Goal: Answer question/provide support: Share knowledge or assist other users

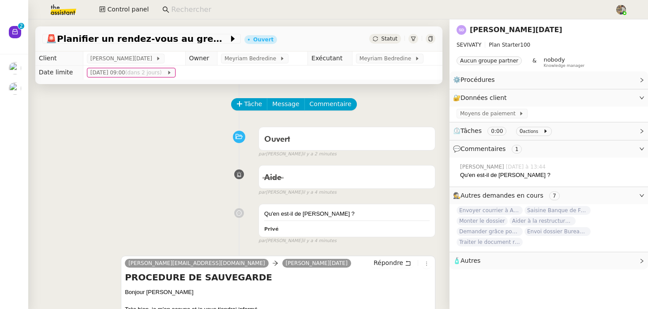
click at [482, 30] on link "Stéphane DAHAN" at bounding box center [515, 30] width 93 height 8
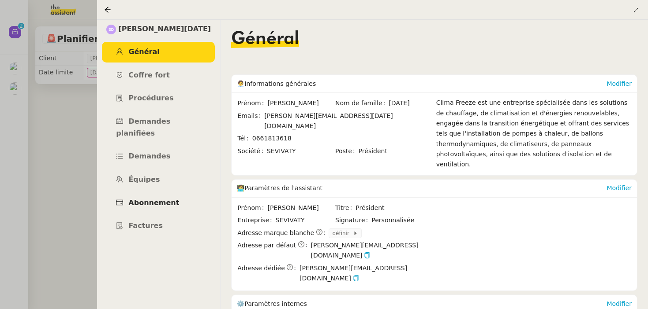
click at [158, 199] on span "Abonnement" at bounding box center [153, 203] width 51 height 8
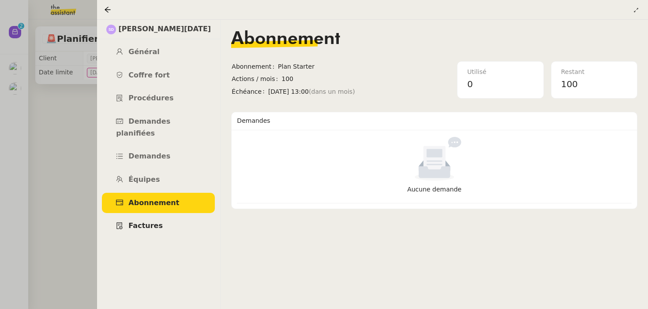
click at [149, 222] on span "Factures" at bounding box center [145, 226] width 34 height 8
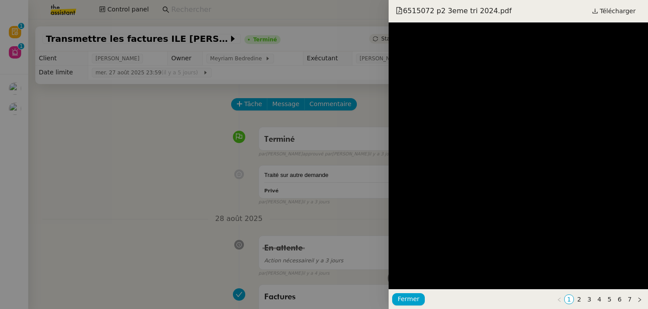
scroll to position [464, 0]
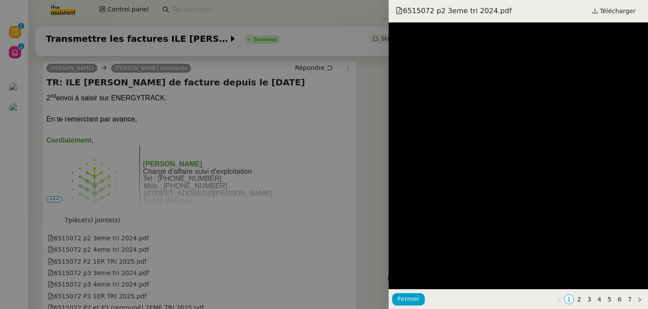
click at [197, 107] on div at bounding box center [324, 154] width 648 height 309
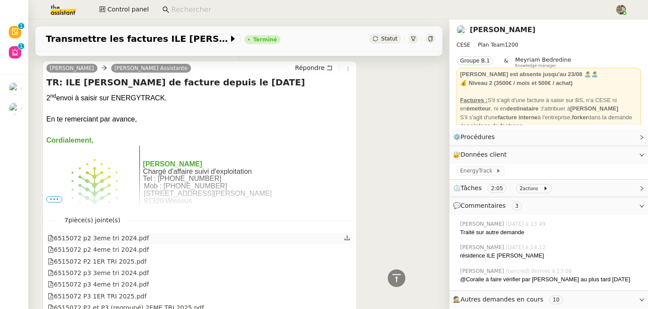
scroll to position [512, 0]
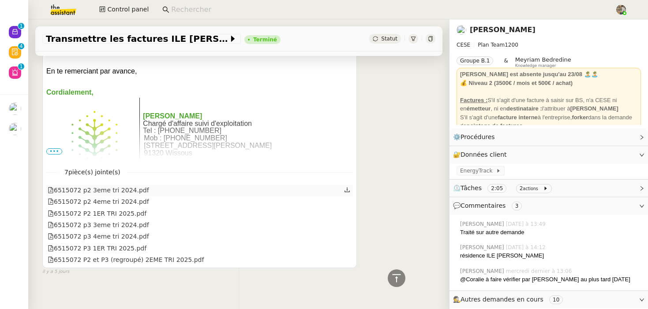
click at [194, 185] on div "6515072 p2 3eme tri 2024.pdf" at bounding box center [199, 190] width 306 height 11
click at [348, 187] on icon at bounding box center [347, 190] width 6 height 6
click at [346, 197] on link at bounding box center [347, 202] width 6 height 10
click at [346, 210] on icon at bounding box center [347, 213] width 6 height 6
click at [347, 220] on link at bounding box center [347, 225] width 6 height 10
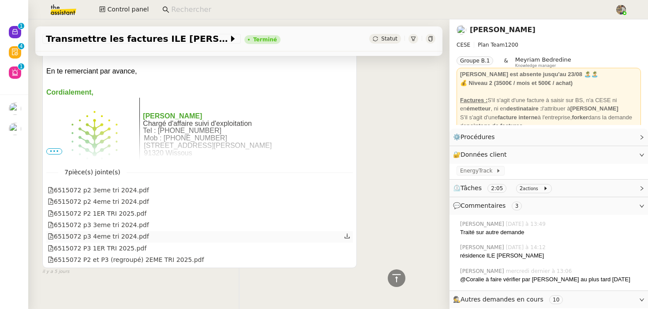
click at [346, 233] on icon at bounding box center [347, 236] width 6 height 6
click at [346, 245] on icon at bounding box center [348, 248] width 6 height 6
click at [348, 257] on icon at bounding box center [347, 260] width 6 height 6
click at [348, 246] on icon at bounding box center [348, 248] width 5 height 5
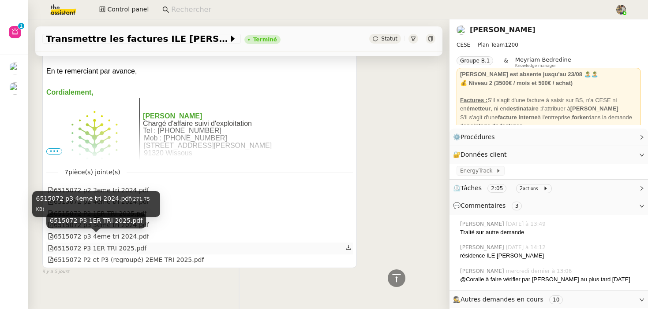
click at [125, 244] on div "6515072 P3 1ER TRI 2025.pdf" at bounding box center [97, 249] width 99 height 10
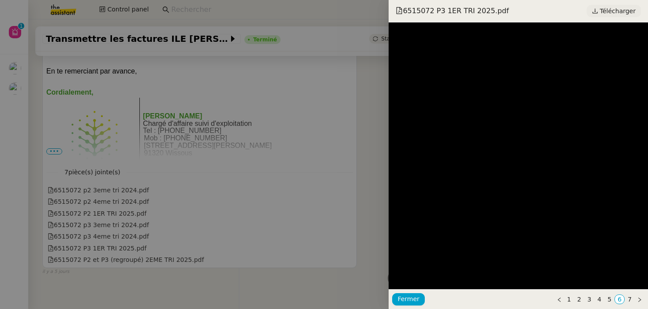
click at [607, 10] on span "Télécharger" at bounding box center [618, 10] width 36 height 11
click at [76, 238] on div at bounding box center [324, 154] width 648 height 309
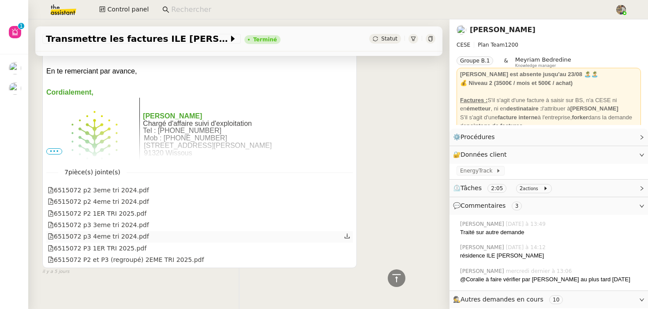
click at [93, 232] on div "6515072 p3 4eme tri 2024.pdf" at bounding box center [98, 237] width 101 height 10
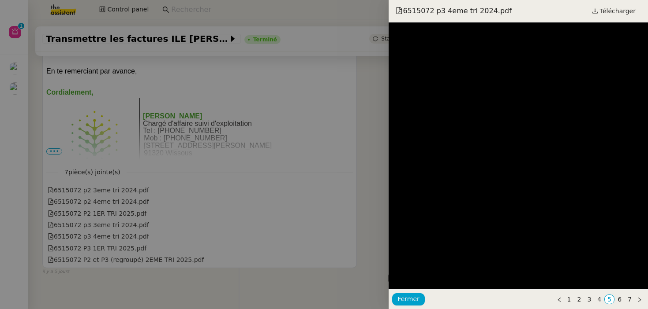
click at [186, 209] on div at bounding box center [324, 154] width 648 height 309
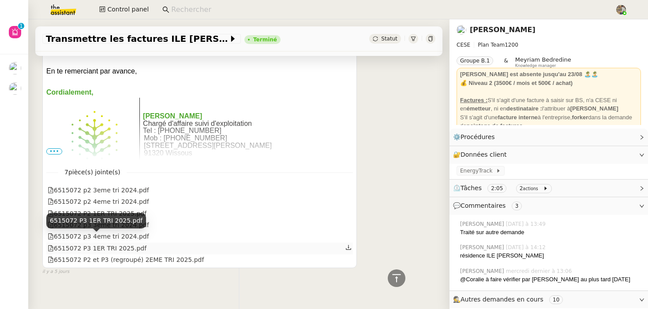
click at [128, 244] on div "6515072 P3 1ER TRI 2025.pdf" at bounding box center [97, 249] width 99 height 10
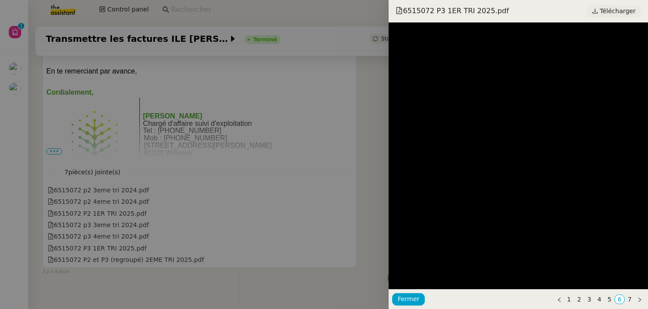
click at [611, 10] on span "Télécharger" at bounding box center [618, 10] width 36 height 11
click at [242, 96] on div at bounding box center [324, 154] width 648 height 309
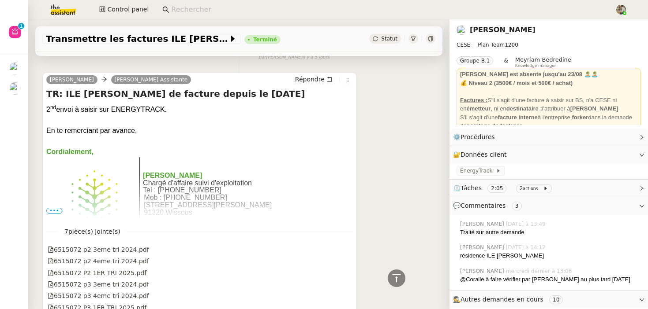
scroll to position [441, 0]
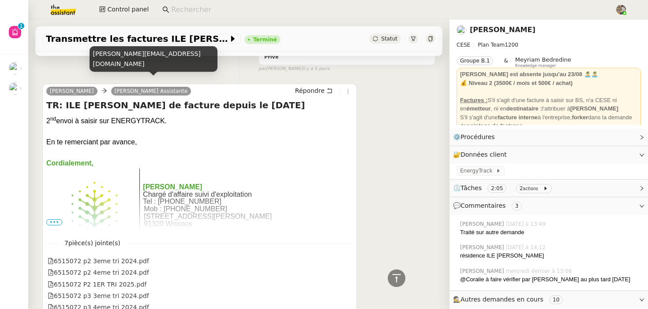
click at [127, 66] on div "[PERSON_NAME][EMAIL_ADDRESS][DOMAIN_NAME]" at bounding box center [153, 59] width 128 height 26
copy div "[PERSON_NAME][EMAIL_ADDRESS][DOMAIN_NAME]"
click at [198, 3] on nz-input-group at bounding box center [384, 9] width 455 height 13
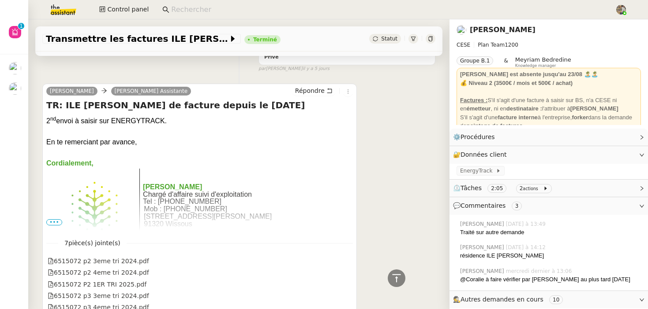
click at [198, 14] on input at bounding box center [388, 10] width 435 height 12
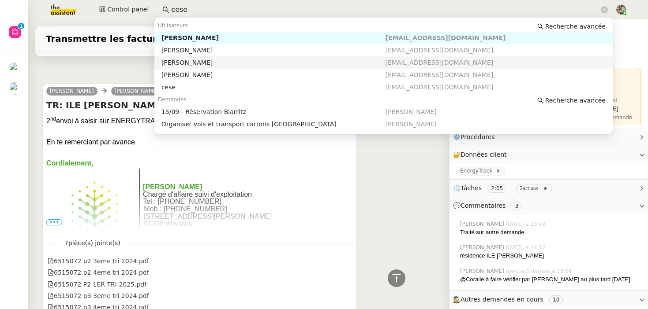
type input "cese"
click at [112, 104] on div "TR: ILE CAROLINE - Demande de facture depuis le 01/07/2024 2 nd envoi à saisir …" at bounding box center [199, 165] width 306 height 132
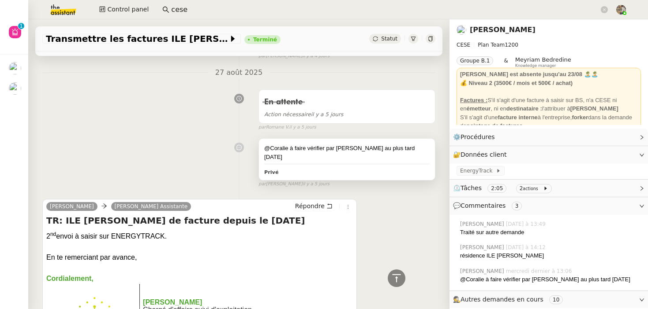
scroll to position [330, 0]
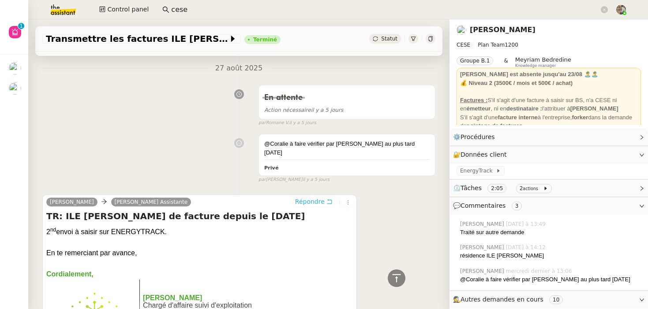
click at [310, 197] on span "Répondre" at bounding box center [310, 201] width 30 height 9
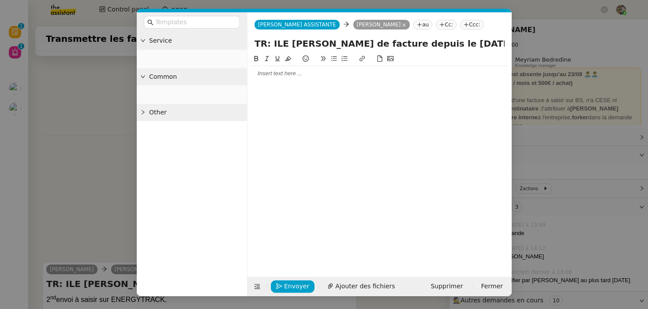
scroll to position [420, 0]
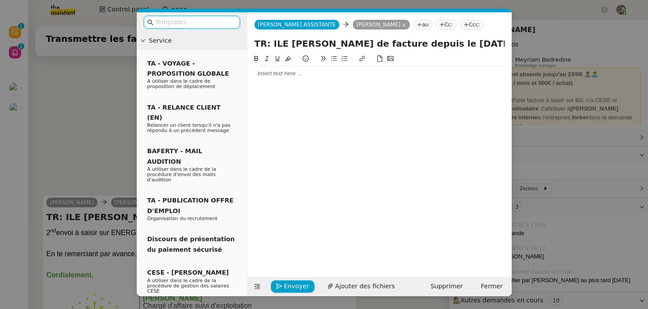
click at [88, 88] on nz-modal-container "Service TA - VOYAGE - PROPOSITION GLOBALE A utiliser dans le cadre de propositi…" at bounding box center [324, 154] width 648 height 309
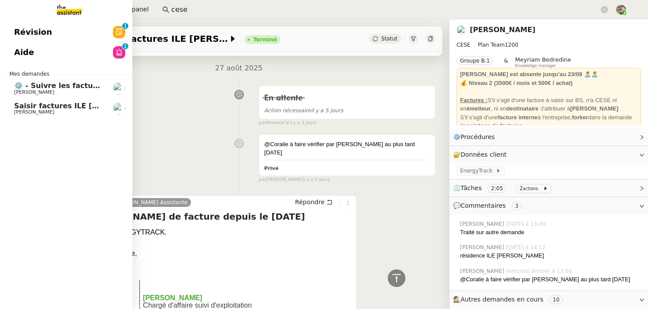
click at [26, 106] on span "Saisir factures ILE [PERSON_NAME] sur ENERGYTRACK" at bounding box center [122, 106] width 216 height 8
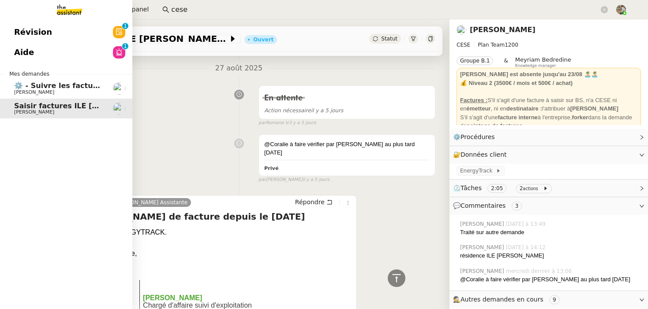
scroll to position [272, 0]
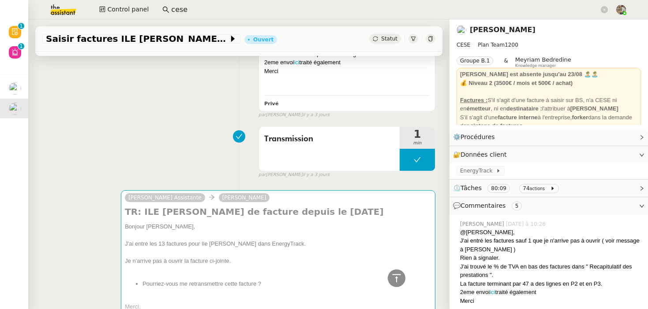
click at [201, 6] on input "cese" at bounding box center [385, 10] width 428 height 12
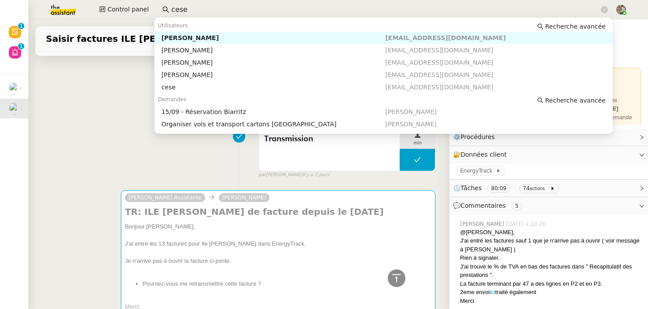
click at [197, 39] on div "[PERSON_NAME]" at bounding box center [273, 38] width 224 height 8
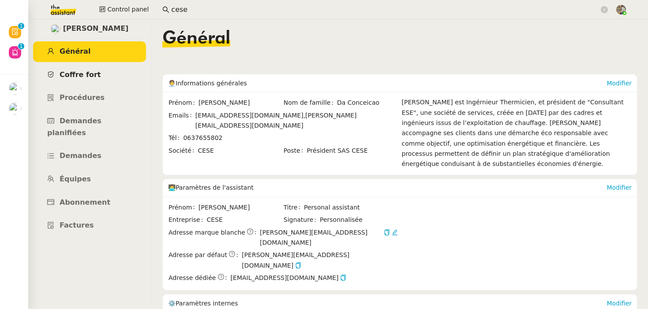
click at [97, 76] on link "Coffre fort" at bounding box center [89, 75] width 113 height 21
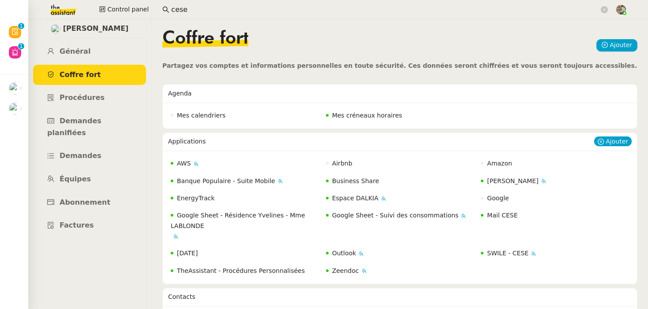
click at [505, 217] on span "Mail CESE" at bounding box center [502, 215] width 30 height 7
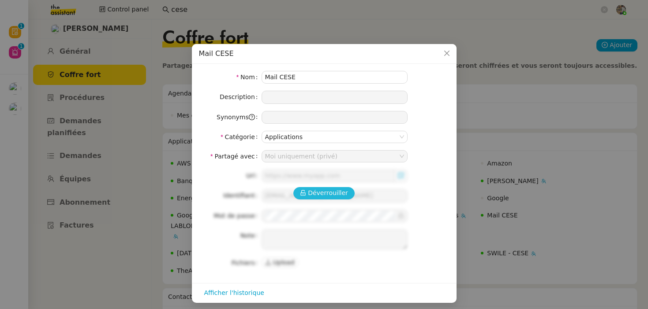
click at [310, 189] on span "Déverrouiller" at bounding box center [328, 193] width 40 height 10
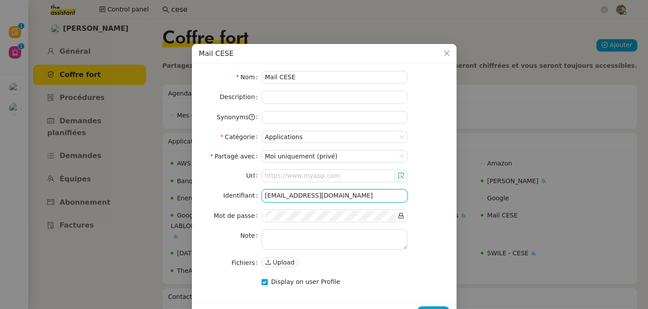
click at [346, 190] on input "cese.theassistant@gmail.com" at bounding box center [334, 196] width 146 height 13
click at [135, 149] on nz-modal-container "Mail CESE Nom Mail CESE Description Synonyms Catégorie Applications Partagé ave…" at bounding box center [324, 154] width 648 height 309
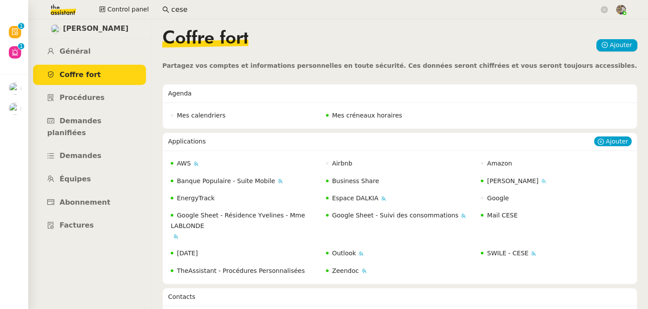
click at [511, 179] on span "Camille CESE" at bounding box center [512, 181] width 51 height 7
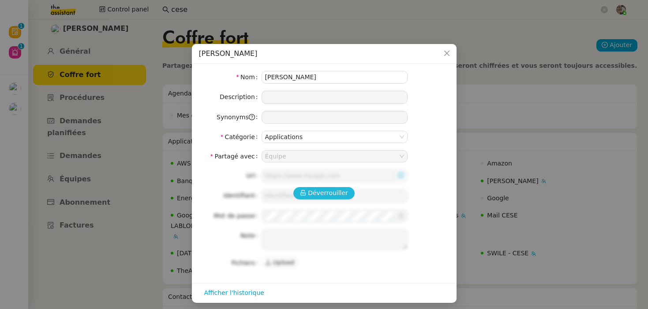
click at [325, 196] on span "Déverrouiller" at bounding box center [328, 193] width 40 height 10
type input "https://outlook.office.com/mail/"
type input "[PERSON_NAME][EMAIL_ADDRESS][DOMAIN_NAME]"
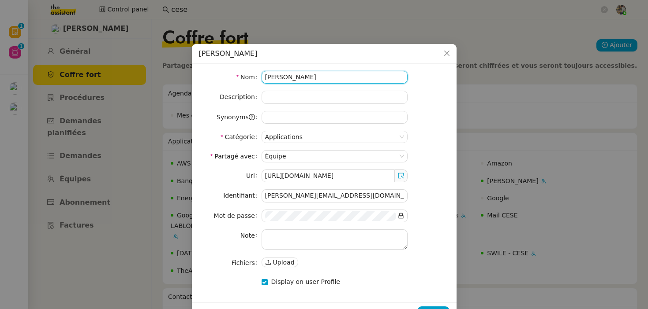
click at [266, 77] on input "Camille CESE" at bounding box center [334, 77] width 146 height 13
type input "Mail Camille CESE"
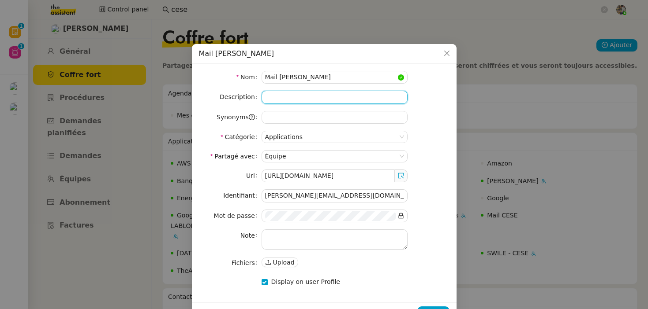
click at [336, 103] on input at bounding box center [334, 97] width 146 height 13
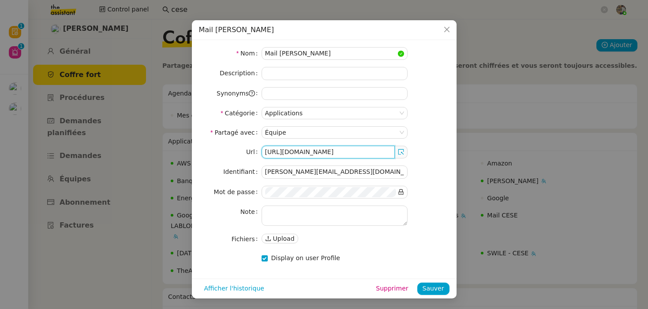
click at [303, 153] on input "https://outlook.office.com/mail/" at bounding box center [327, 152] width 133 height 13
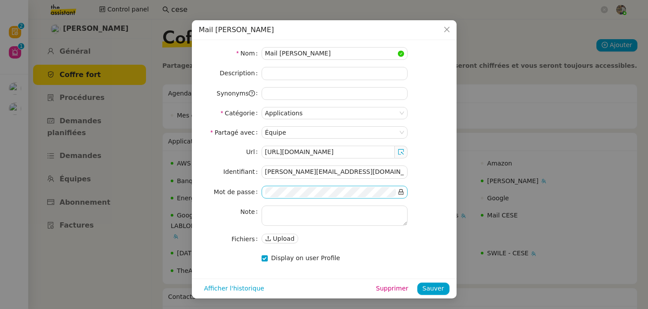
click at [401, 190] on icon at bounding box center [400, 193] width 5 height 6
click at [161, 116] on nz-modal-container "Mail Camille CESE Nom Mail Camille CESE Description Synonyms Catégorie Applicat…" at bounding box center [324, 154] width 648 height 309
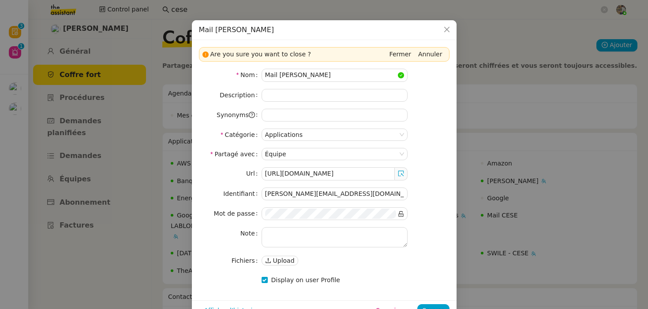
click at [84, 113] on nz-modal-container "Mail Camille CESE Are you sure you want to close ? Fermer Annuler Nom Mail Cami…" at bounding box center [324, 154] width 648 height 309
click at [16, 111] on nz-modal-container "Mail Camille CESE Are you sure you want to close ? Fermer Annuler Nom Mail Cami…" at bounding box center [324, 154] width 648 height 309
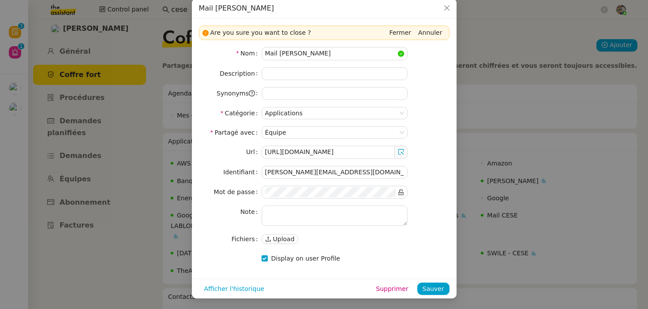
scroll to position [0, 0]
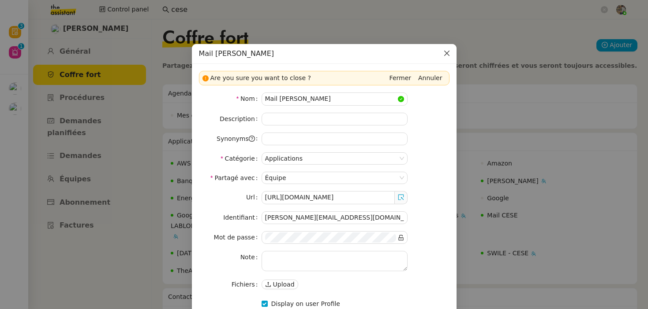
click at [448, 52] on icon "Close" at bounding box center [446, 53] width 7 height 7
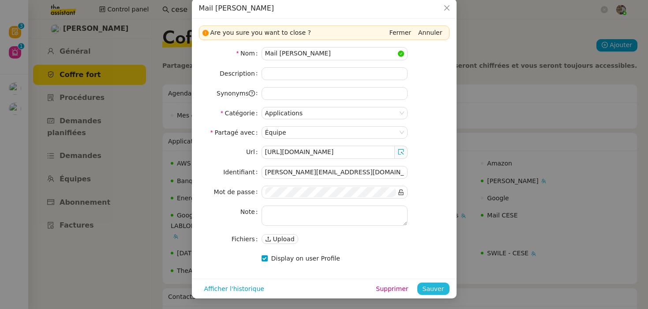
click at [438, 292] on span "Sauver" at bounding box center [433, 289] width 22 height 10
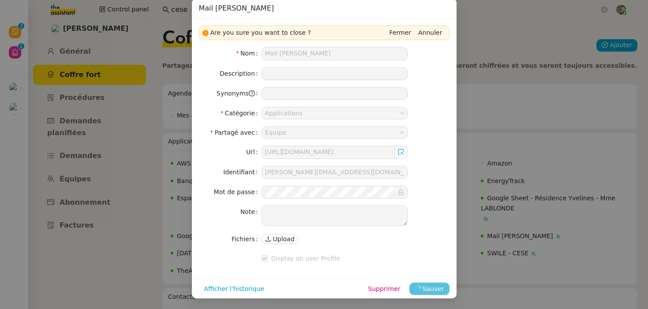
scroll to position [0, 0]
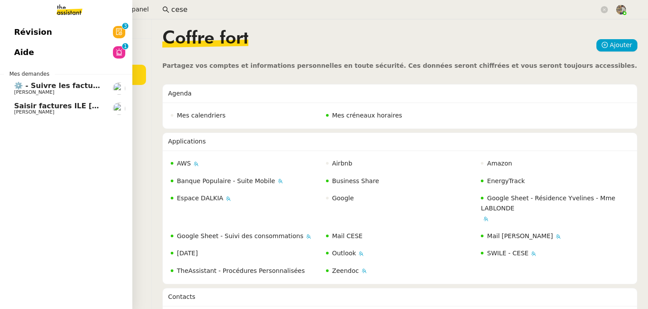
click at [25, 109] on span "Saisir factures ILE [PERSON_NAME] sur ENERGYTRACK" at bounding box center [122, 106] width 216 height 8
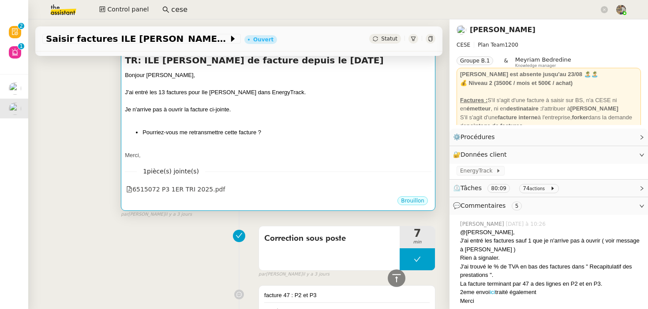
scroll to position [396, 0]
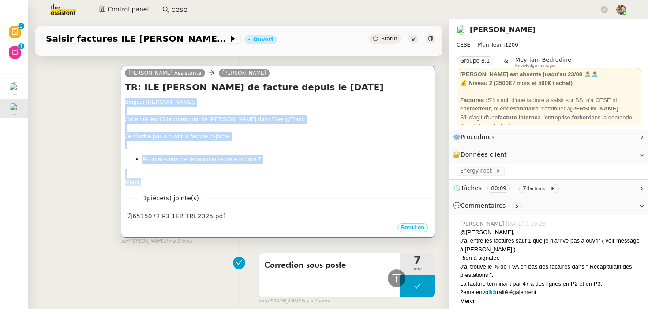
drag, startPoint x: 142, startPoint y: 182, endPoint x: 126, endPoint y: 105, distance: 78.5
click at [126, 105] on div "Bonjour Anthony, J'ai entré les 13 factures pour Ile Caroline dans EnergyTrack.…" at bounding box center [278, 142] width 306 height 89
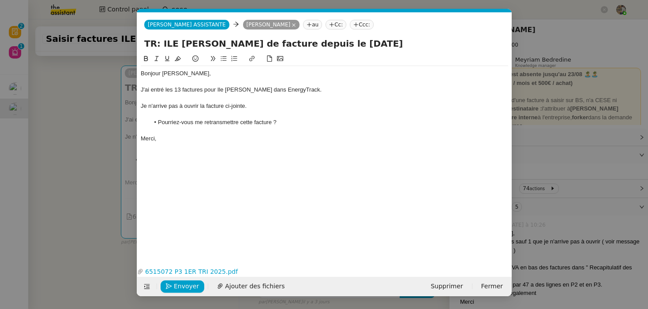
scroll to position [0, 19]
drag, startPoint x: 188, startPoint y: 130, endPoint x: 186, endPoint y: 123, distance: 6.6
click at [187, 127] on div at bounding box center [324, 131] width 367 height 8
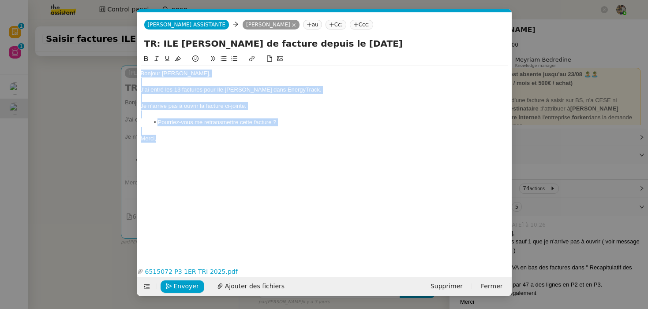
drag, startPoint x: 171, startPoint y: 133, endPoint x: 134, endPoint y: 73, distance: 70.6
click at [134, 73] on nz-modal-container "Service TA - VOYAGE - PROPOSITION GLOBALE A utiliser dans le cadre de propositi…" at bounding box center [324, 154] width 648 height 309
copy div "Bonjour Anthony, J'ai entré les 13 factures pour Ile Caroline dans EnergyTrack.…"
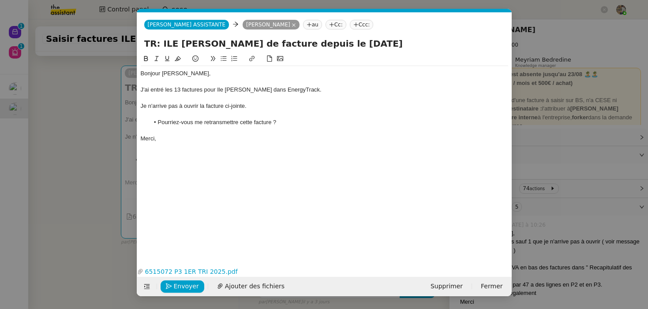
click at [193, 155] on div "Bonjour Anthony, J'ai entré les 13 factures pour Ile Caroline dans EnergyTrack.…" at bounding box center [324, 152] width 367 height 197
drag, startPoint x: 192, startPoint y: 155, endPoint x: 142, endPoint y: 67, distance: 101.7
click at [135, 66] on nz-modal-container "Service TA - VOYAGE - PROPOSITION GLOBALE A utiliser dans le cadre de propositi…" at bounding box center [324, 154] width 648 height 309
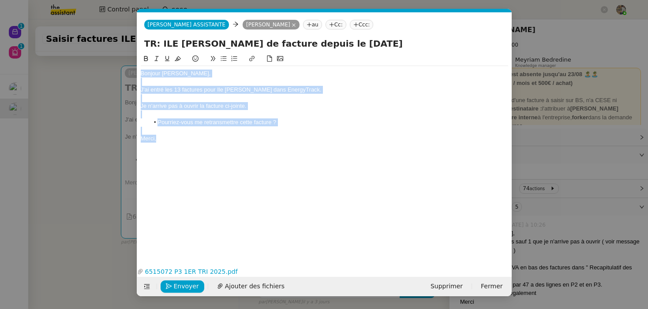
drag, startPoint x: 141, startPoint y: 76, endPoint x: 172, endPoint y: 159, distance: 88.6
click at [172, 159] on div "Bonjour Anthony, J'ai entré les 13 factures pour Ile Caroline dans EnergyTrack.…" at bounding box center [324, 152] width 367 height 197
copy div "Bonjour Anthony, J'ai entré les 13 factures pour Ile Caroline dans EnergyTrack.…"
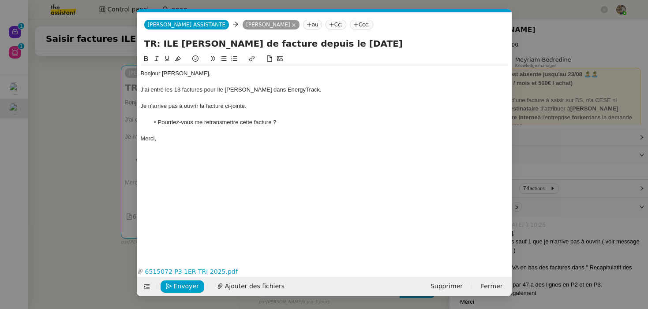
click at [66, 130] on nz-modal-container "Service TA - VOYAGE - PROPOSITION GLOBALE A utiliser dans le cadre de propositi…" at bounding box center [324, 154] width 648 height 309
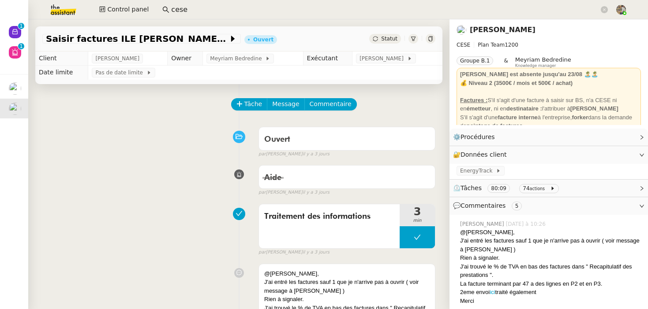
scroll to position [3, 0]
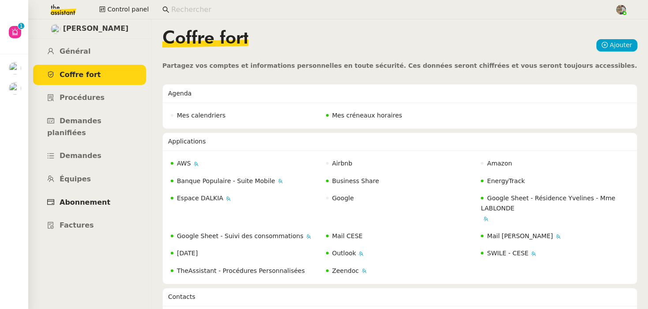
click at [91, 198] on span "Abonnement" at bounding box center [85, 202] width 51 height 8
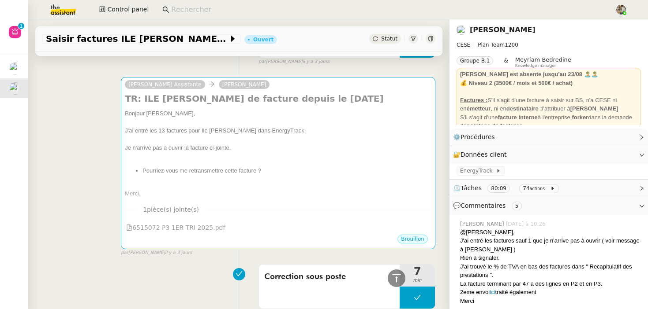
scroll to position [385, 0]
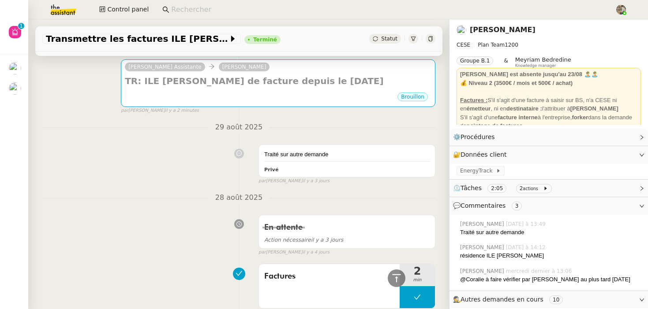
scroll to position [107, 0]
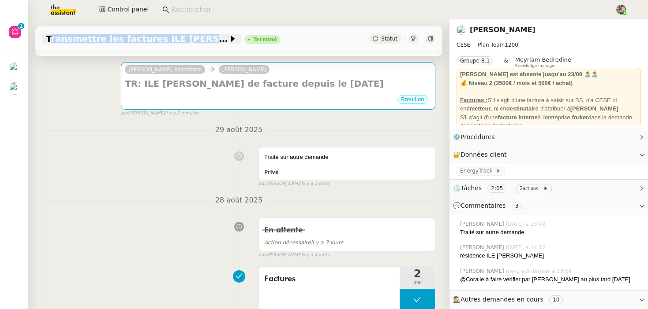
copy span "Transmettre les factures ILE [PERSON_NAME]"
drag, startPoint x: 45, startPoint y: 32, endPoint x: 204, endPoint y: 41, distance: 159.0
click at [204, 41] on div "Transmettre les factures ILE [PERSON_NAME] Statut" at bounding box center [238, 38] width 407 height 25
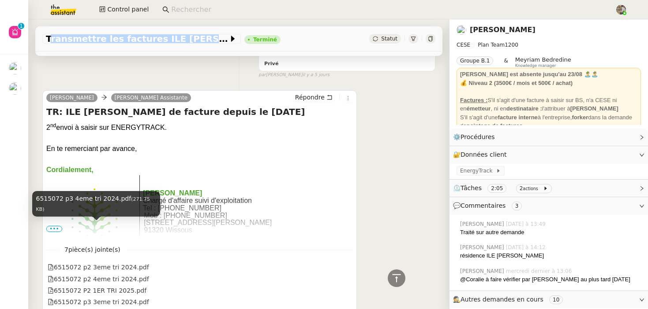
scroll to position [492, 0]
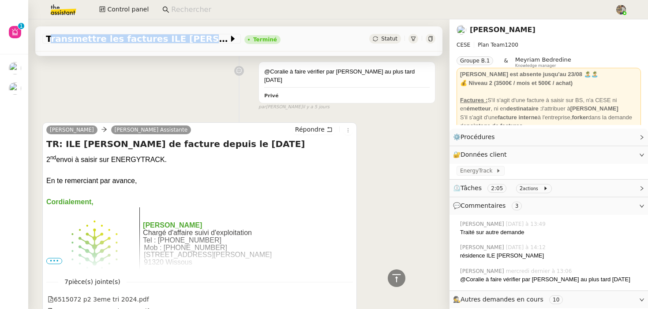
drag, startPoint x: 230, startPoint y: 140, endPoint x: 62, endPoint y: 138, distance: 167.5
click at [62, 138] on h4 "TR: ILE [PERSON_NAME] de facture depuis le [DATE]" at bounding box center [199, 144] width 306 height 12
copy h4 "ILE [PERSON_NAME] de facture depuis le [DATE]"
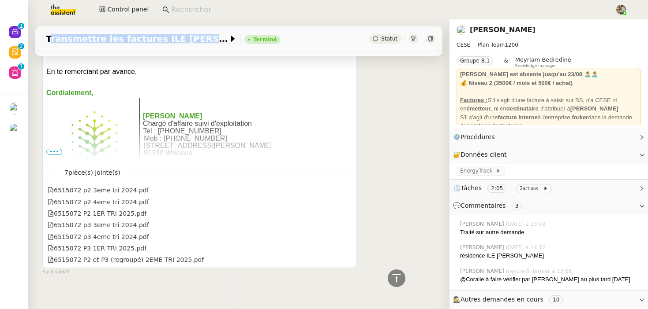
scroll to position [600, 0]
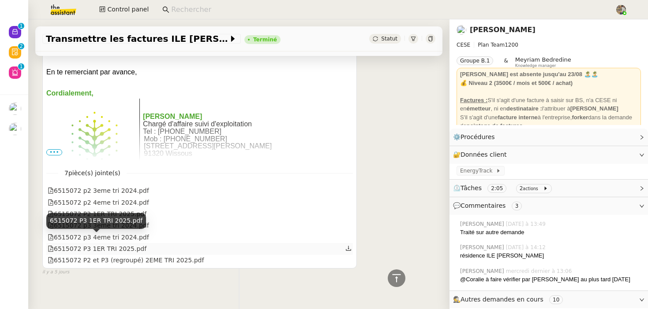
click at [130, 244] on div "6515072 P3 1ER TRI 2025.pdf" at bounding box center [97, 249] width 99 height 10
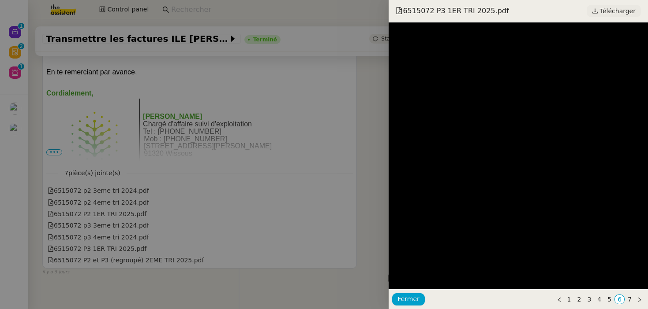
click at [613, 11] on span "Télécharger" at bounding box center [618, 10] width 36 height 11
click at [135, 201] on div at bounding box center [324, 154] width 648 height 309
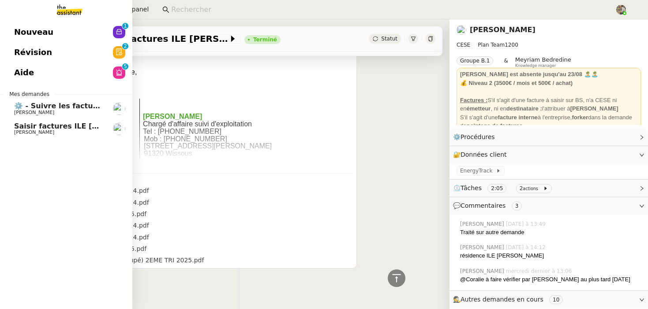
click at [13, 114] on link "⚙️ - Suivre les factures d'exploitation Charles Da Conceicao" at bounding box center [66, 109] width 132 height 20
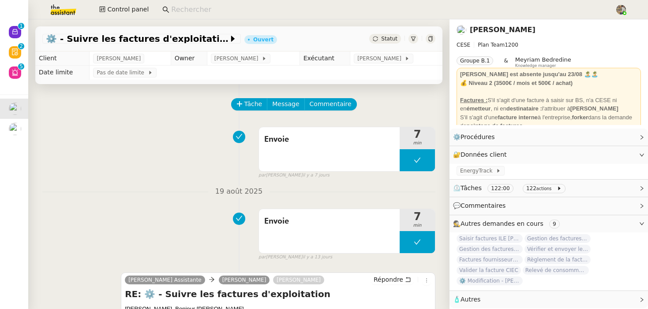
scroll to position [152, 0]
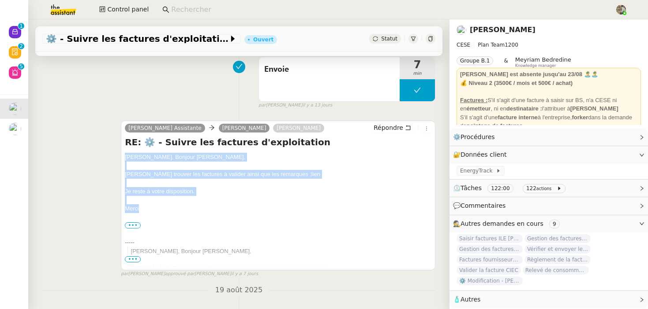
drag, startPoint x: 157, startPoint y: 208, endPoint x: 120, endPoint y: 159, distance: 62.0
click at [120, 159] on div "Camille Assistante Anthony Bruley Charles Da Conceicao Répondre RE: ⚙️ - Suivre…" at bounding box center [238, 195] width 393 height 165
copy div "Bonjour Anthony, Bonjour Charles, Veuillez trouver les factures à valider ainsi…"
click at [398, 126] on span "Répondre" at bounding box center [388, 127] width 30 height 9
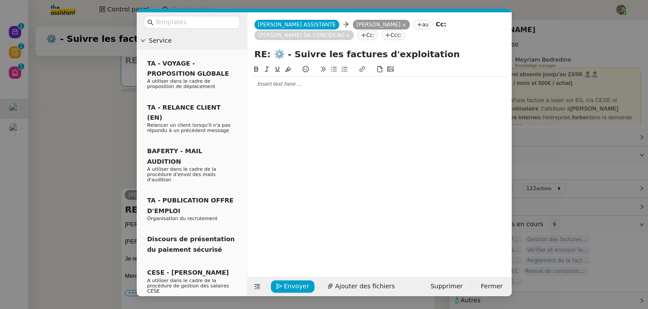
click at [307, 85] on div at bounding box center [379, 84] width 257 height 8
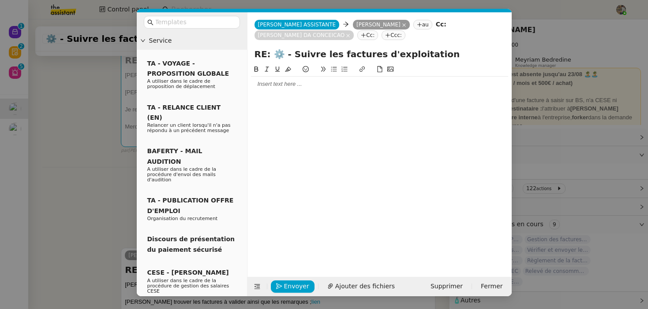
scroll to position [0, 0]
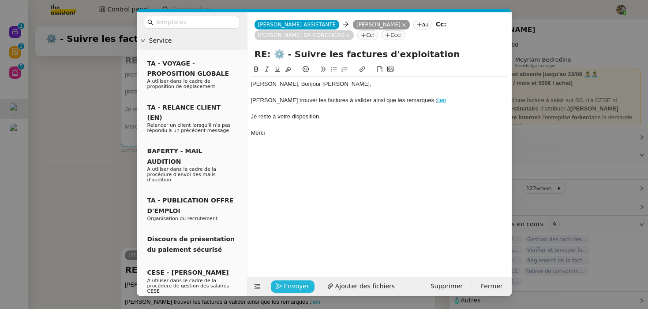
click at [286, 284] on span "Envoyer" at bounding box center [296, 287] width 25 height 10
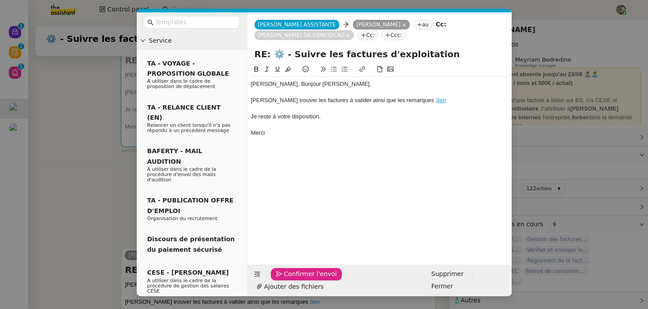
click at [286, 279] on span "Confirmer l'envoi" at bounding box center [310, 274] width 53 height 10
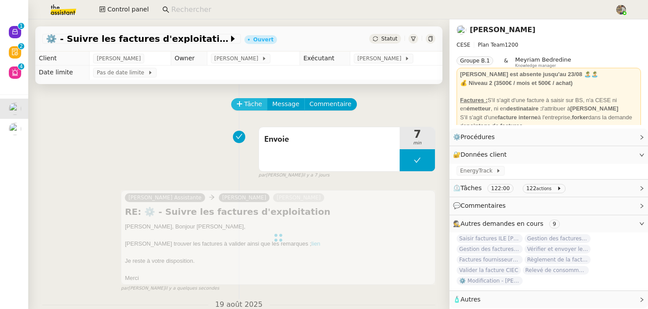
click at [247, 104] on span "Tâche" at bounding box center [253, 104] width 18 height 10
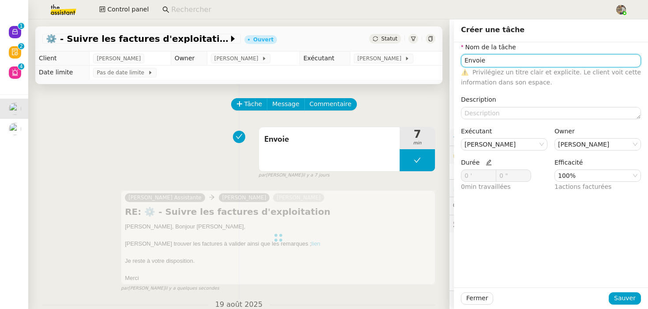
type input "Envoie"
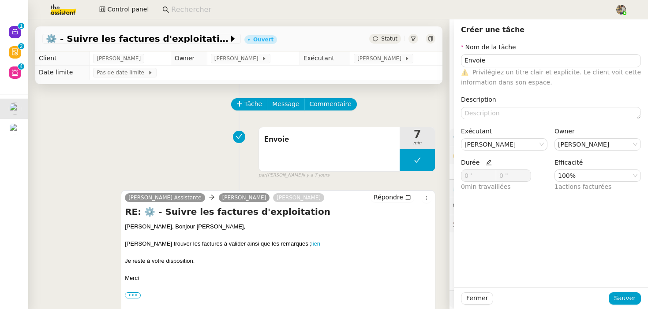
click at [485, 160] on icon at bounding box center [488, 163] width 6 height 6
click at [492, 173] on icon at bounding box center [491, 174] width 3 height 3
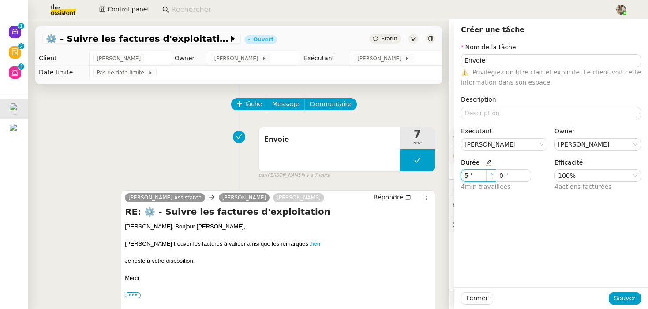
click at [492, 173] on icon at bounding box center [491, 174] width 3 height 3
type input "7 '"
click at [492, 173] on icon at bounding box center [491, 174] width 3 height 3
click at [626, 302] on span "Sauver" at bounding box center [625, 299] width 22 height 10
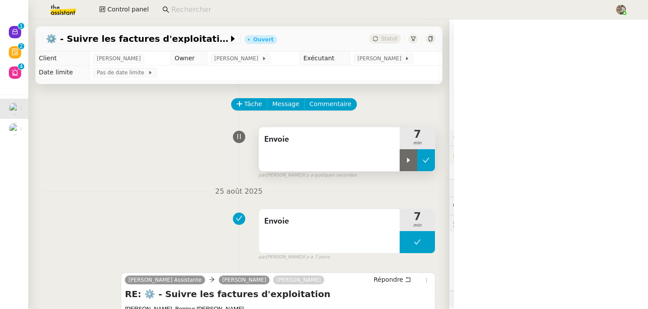
click at [425, 163] on icon at bounding box center [425, 160] width 7 height 7
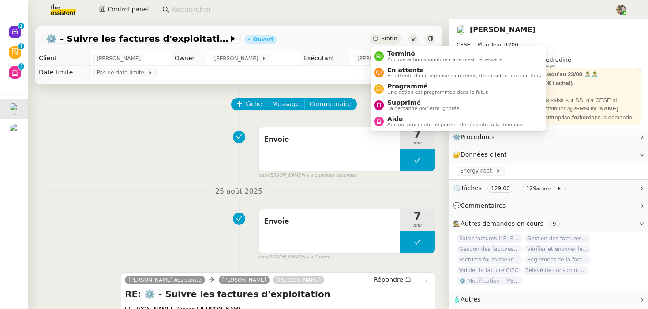
click at [389, 38] on span "Statut" at bounding box center [389, 39] width 16 height 6
click at [397, 72] on span "En attente" at bounding box center [464, 70] width 155 height 7
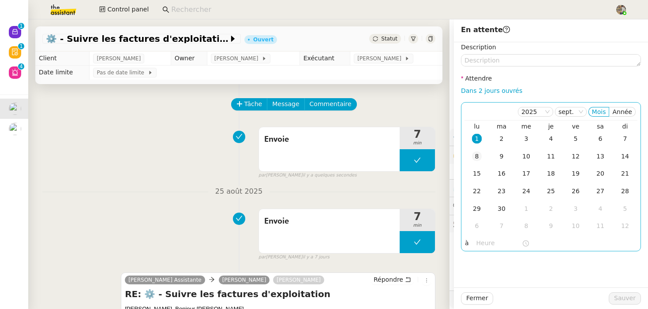
click at [473, 153] on div "8" at bounding box center [477, 157] width 10 height 10
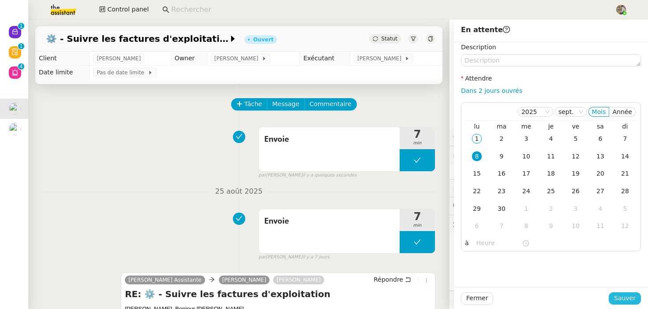
click at [626, 298] on span "Sauver" at bounding box center [625, 299] width 22 height 10
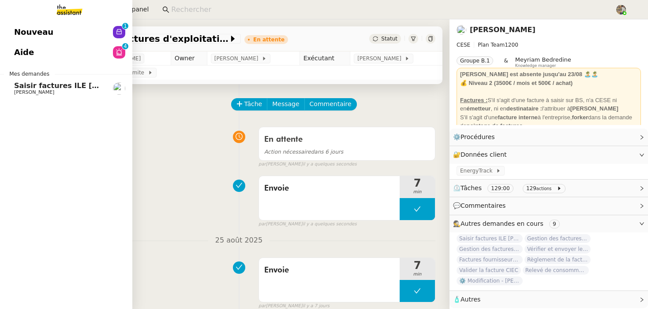
click at [29, 94] on span "[PERSON_NAME]" at bounding box center [34, 92] width 40 height 6
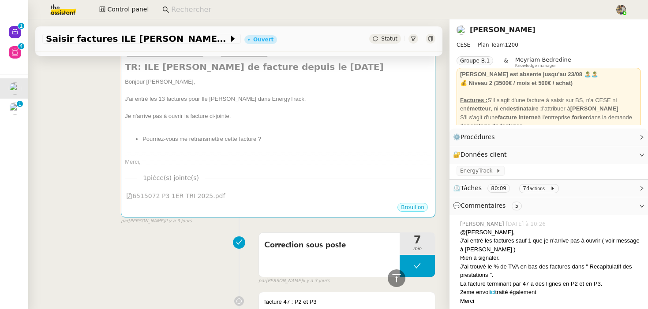
scroll to position [415, 0]
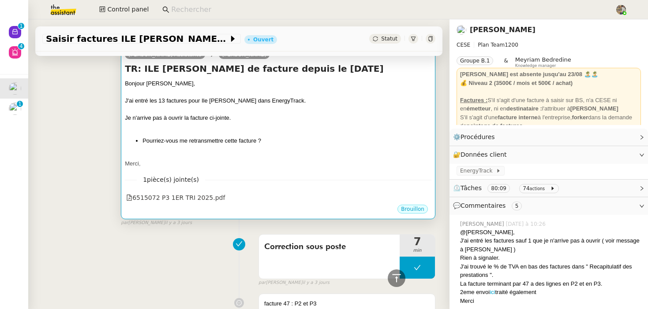
click at [176, 127] on div at bounding box center [278, 126] width 306 height 9
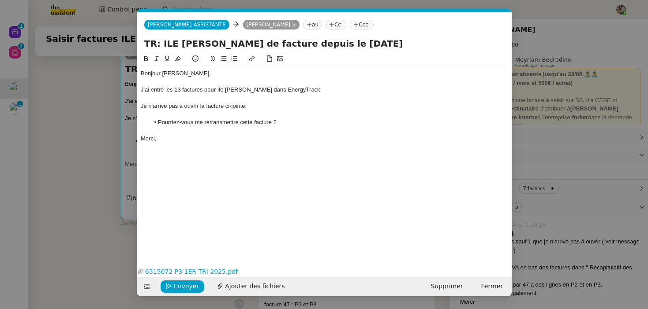
scroll to position [0, 19]
click at [505, 274] on icon "button" at bounding box center [506, 272] width 4 height 5
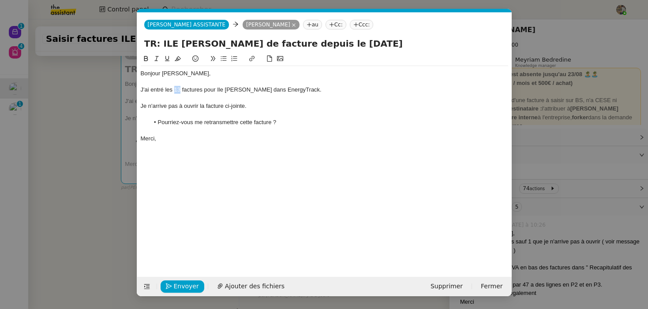
drag, startPoint x: 181, startPoint y: 89, endPoint x: 174, endPoint y: 89, distance: 7.1
click at [174, 89] on div "J'ai entré les 13 factures pour Ile Caroline dans EnergyTrack." at bounding box center [324, 90] width 367 height 8
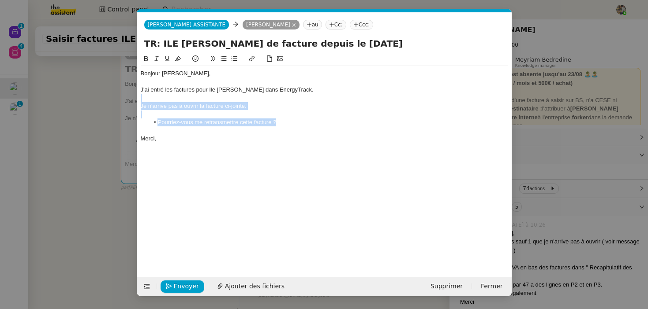
drag, startPoint x: 285, startPoint y: 122, endPoint x: 295, endPoint y: 99, distance: 25.1
click at [295, 99] on div "Bonjour Anthony, J'ai entré les factures pour Ile Caroline dans EnergyTrack. Je…" at bounding box center [324, 106] width 367 height 80
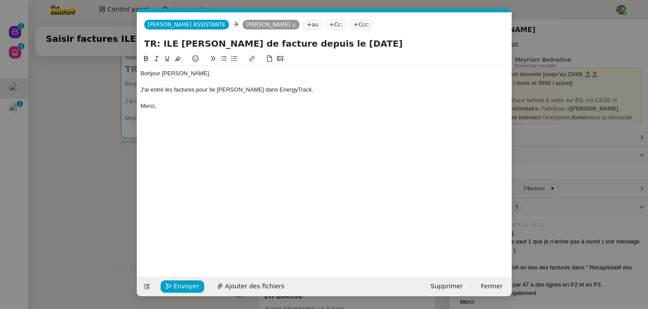
click at [161, 91] on div "J'ai entré les factures pour Ile Caroline dans EnergyTrack." at bounding box center [324, 90] width 367 height 8
click at [52, 155] on nz-modal-container "Service TA - VOYAGE - PROPOSITION GLOBALE A utiliser dans le cadre de propositi…" at bounding box center [324, 154] width 648 height 309
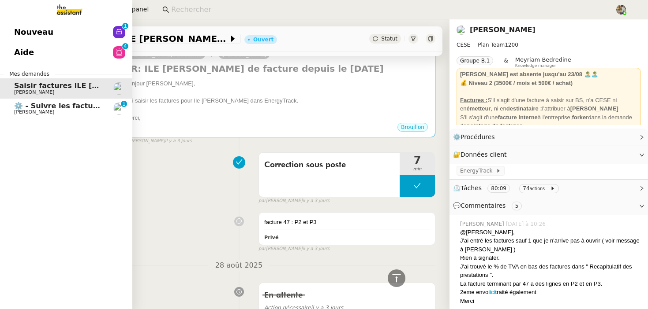
click at [18, 119] on div "Nouveau 0 1 2 3 4 5 6 7 8 9 Aide 0 1 2 3 4 5 6 7 8 9 Mes demandes Saisir factur…" at bounding box center [66, 164] width 132 height 290
click at [33, 107] on span "⚙️ - Suivre les factures d'exploitation" at bounding box center [88, 106] width 149 height 8
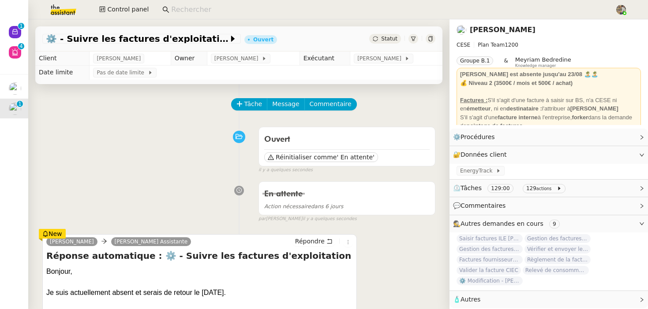
click at [387, 34] on div "Statut" at bounding box center [385, 39] width 32 height 10
click at [264, 164] on div "Ouvert Réinitialiser comme ' En attente'" at bounding box center [347, 146] width 176 height 39
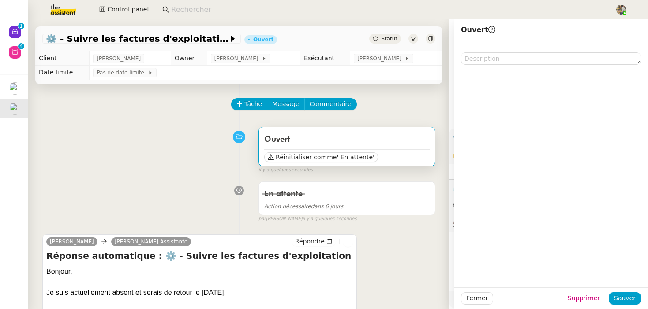
click at [283, 163] on div "Ouvert Réinitialiser comme ' En attente'" at bounding box center [347, 146] width 176 height 39
click at [289, 155] on span "Réinitialiser comme" at bounding box center [306, 157] width 61 height 9
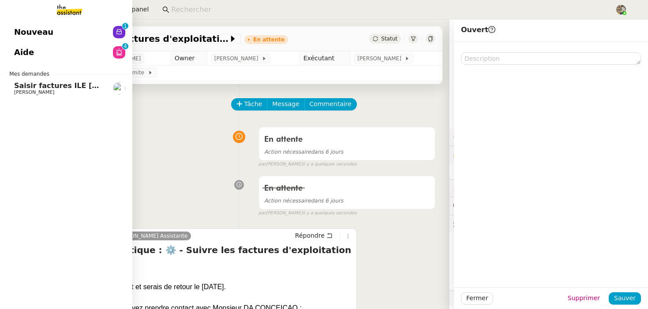
click at [37, 93] on span "[PERSON_NAME]" at bounding box center [34, 92] width 40 height 6
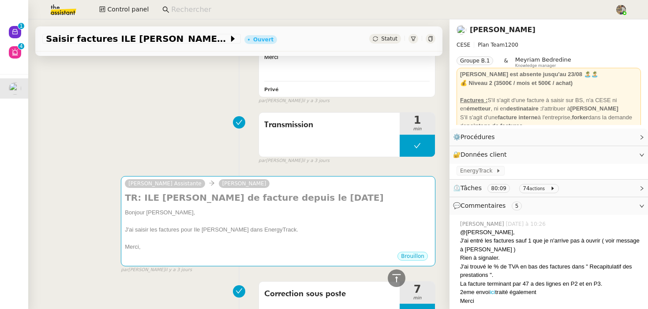
scroll to position [415, 0]
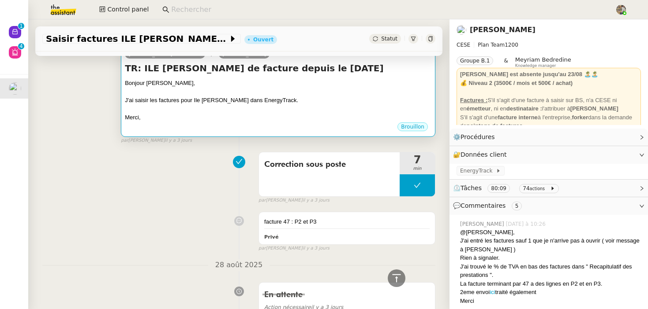
click at [269, 106] on div at bounding box center [278, 108] width 306 height 9
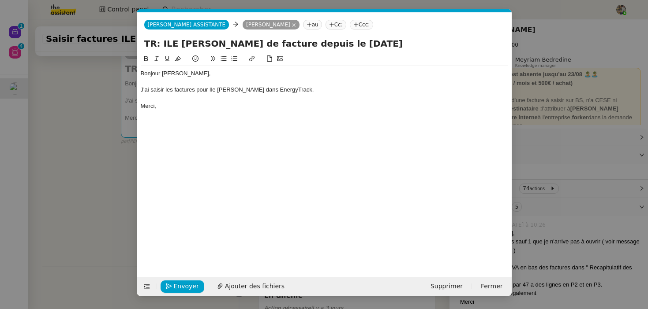
scroll to position [0, 19]
click at [149, 284] on icon at bounding box center [147, 287] width 6 height 6
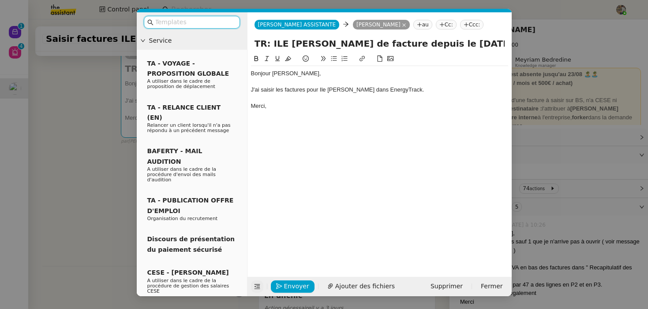
click at [184, 19] on input "text" at bounding box center [194, 22] width 79 height 10
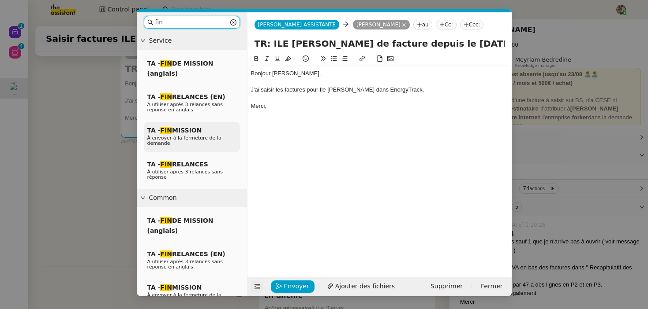
type input "fin"
click at [180, 134] on span "TA - FIN MISSION" at bounding box center [174, 130] width 55 height 7
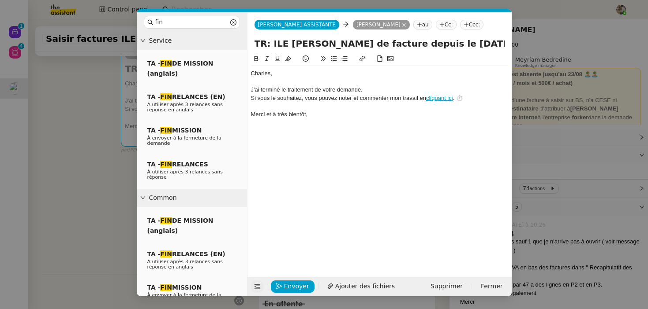
drag, startPoint x: 364, startPoint y: 84, endPoint x: 285, endPoint y: 84, distance: 79.3
click at [284, 84] on div at bounding box center [379, 82] width 257 height 8
drag, startPoint x: 363, startPoint y: 85, endPoint x: 320, endPoint y: 86, distance: 42.8
click at [320, 86] on div at bounding box center [379, 82] width 257 height 8
drag, startPoint x: 320, startPoint y: 88, endPoint x: 384, endPoint y: 90, distance: 64.4
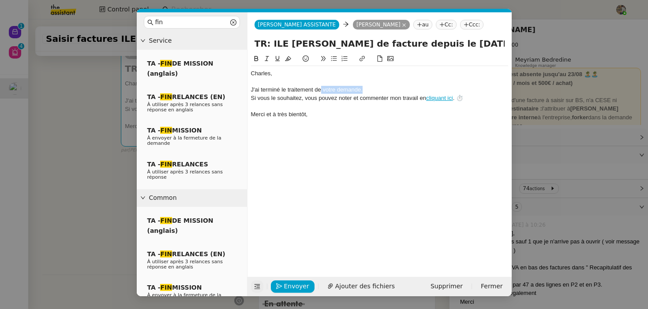
click at [384, 90] on div "J'ai terminé le traitement de votre demande." at bounding box center [379, 90] width 257 height 8
click at [256, 72] on div "﻿Charles﻿," at bounding box center [379, 74] width 257 height 8
click at [35, 132] on nz-modal-container "fin Service TA - FIN DE MISSION (anglais) TA - FIN RELANCES (EN) À utiliser apr…" at bounding box center [324, 154] width 648 height 309
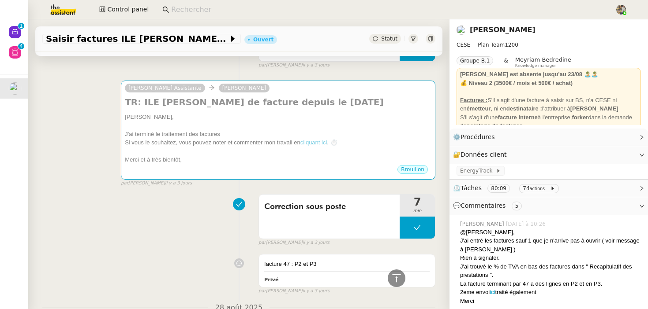
scroll to position [409, 0]
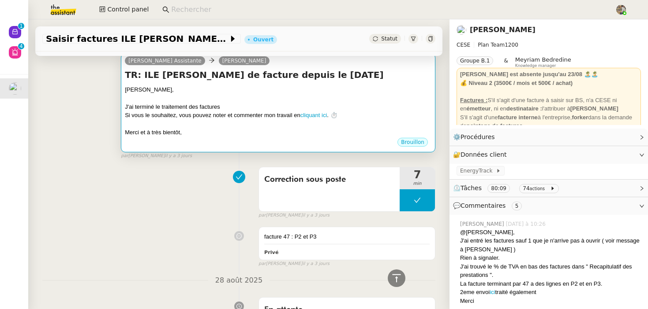
click at [203, 94] on div at bounding box center [278, 98] width 306 height 9
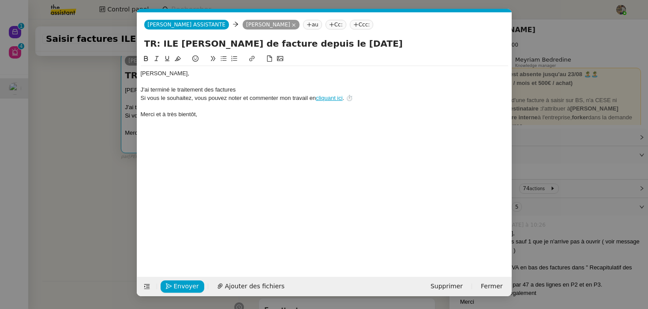
scroll to position [0, 26]
click at [185, 282] on span "Envoyer" at bounding box center [186, 287] width 25 height 10
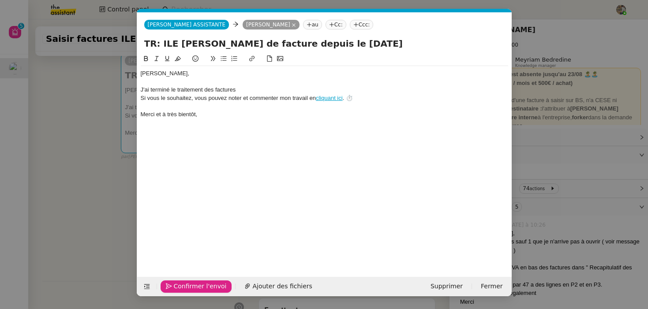
click at [185, 282] on span "Confirmer l'envoi" at bounding box center [200, 287] width 53 height 10
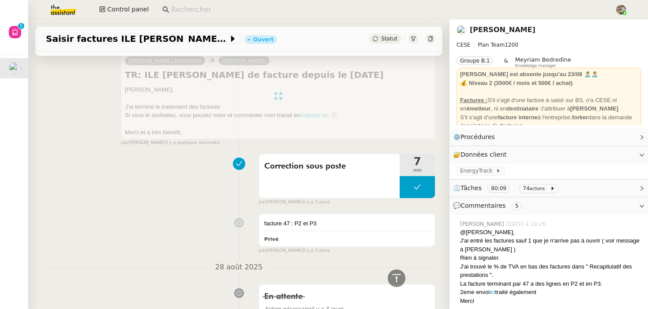
scroll to position [0, 0]
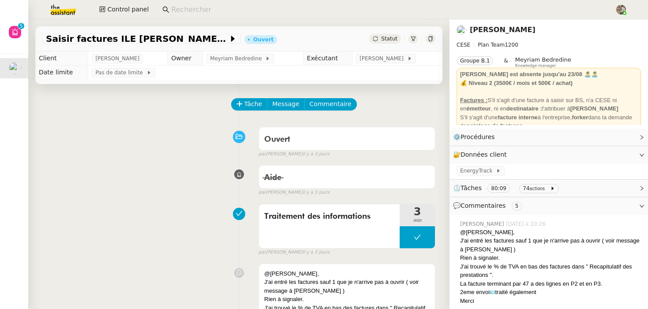
click at [381, 43] on div "Statut" at bounding box center [385, 39] width 32 height 10
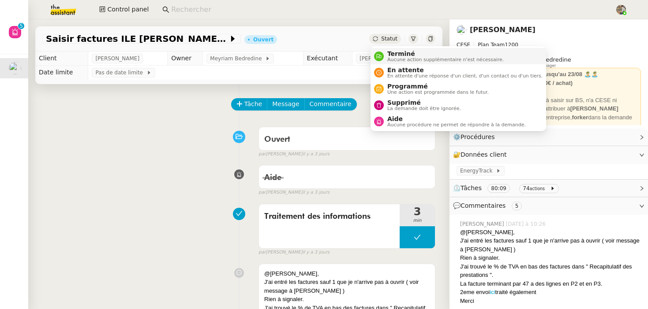
click at [386, 60] on div "Terminé Aucune action supplémentaire n'est nécessaire." at bounding box center [444, 56] width 120 height 12
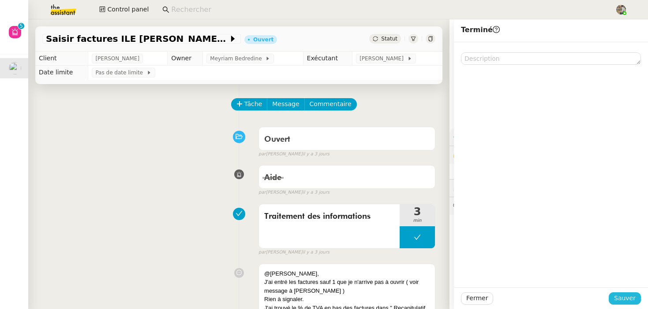
click at [626, 300] on span "Sauver" at bounding box center [625, 299] width 22 height 10
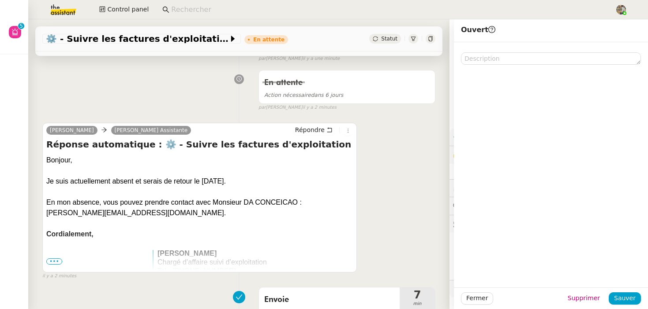
scroll to position [115, 0]
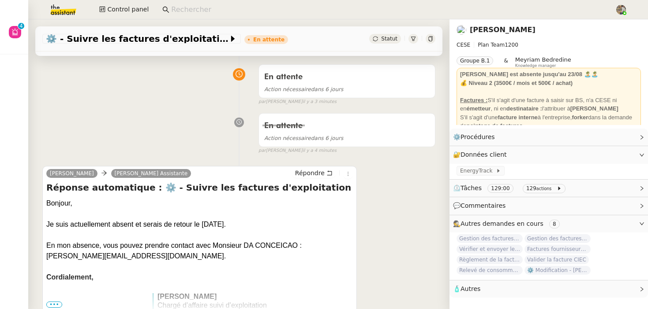
scroll to position [69, 0]
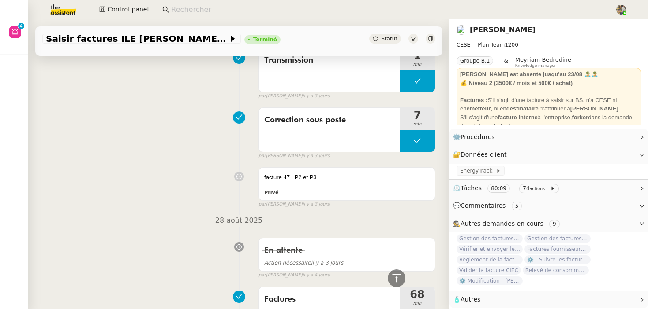
scroll to position [373, 0]
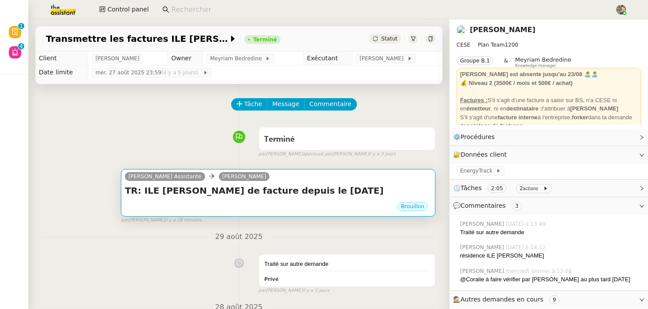
click at [201, 200] on div "TR: ILE CAROLINE - Demande de facture depuis le 01/07/2024 •••" at bounding box center [278, 193] width 306 height 17
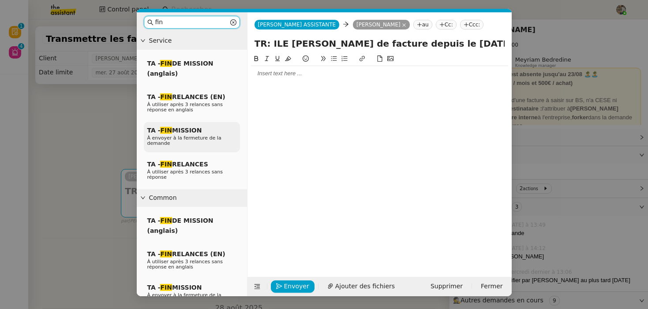
type input "fin"
click at [179, 137] on span "À envoyer à la fermeture de la demande" at bounding box center [184, 140] width 74 height 11
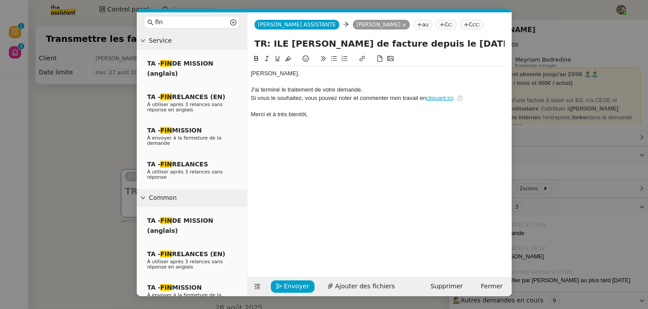
click at [56, 168] on nz-modal-container "fin Service TA - FIN DE MISSION (anglais) TA - FIN RELANCES (EN) À utiliser apr…" at bounding box center [324, 154] width 648 height 309
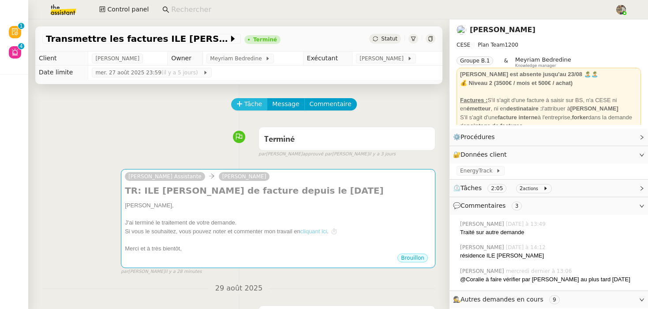
click at [246, 105] on span "Tâche" at bounding box center [253, 104] width 18 height 10
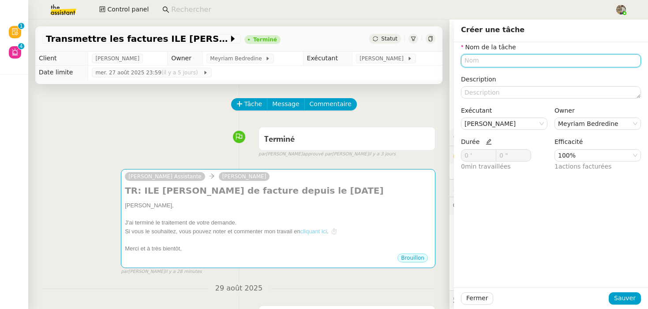
scroll to position [652, 0]
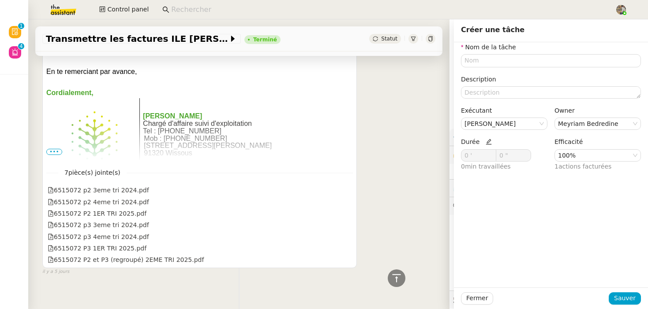
click at [486, 143] on icon at bounding box center [488, 142] width 6 height 6
drag, startPoint x: 467, startPoint y: 156, endPoint x: 427, endPoint y: 156, distance: 40.1
click at [427, 156] on app-ticket "Transmettre les factures ILE CAROLINE Terminé Statut Client Charles Da Conceica…" at bounding box center [337, 164] width 619 height 290
type input "47 '"
click at [632, 297] on span "Sauver" at bounding box center [625, 299] width 22 height 10
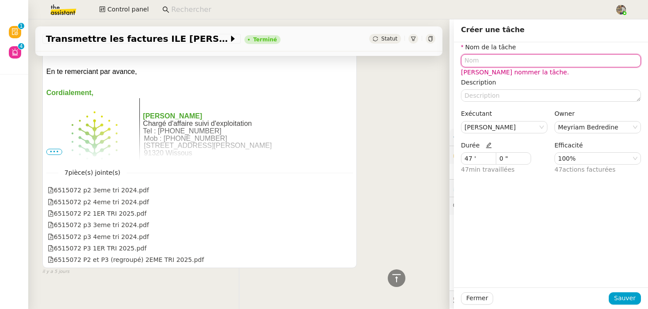
click at [490, 62] on input "text" at bounding box center [551, 60] width 180 height 13
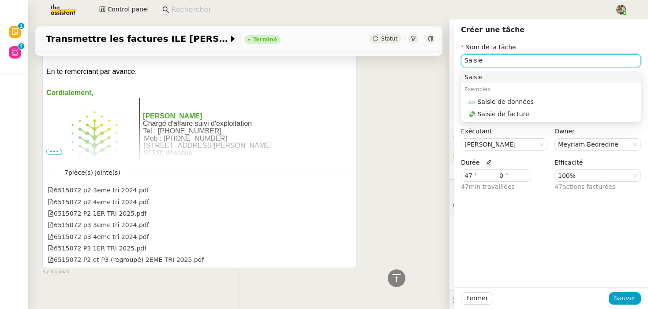
type input "Saisie"
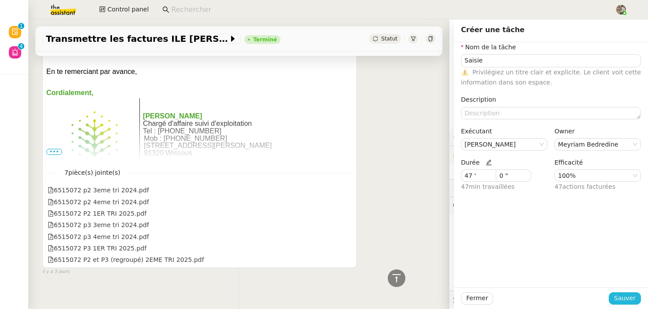
click at [622, 299] on span "Sauver" at bounding box center [625, 299] width 22 height 10
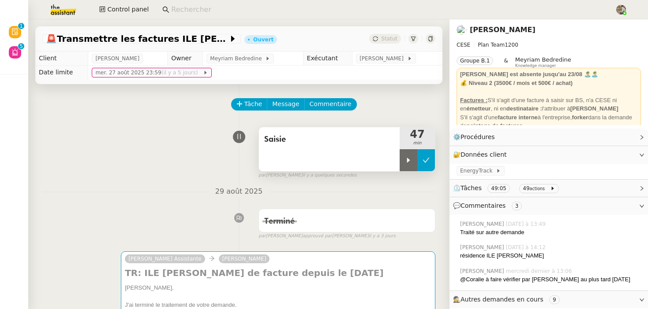
click at [425, 157] on icon at bounding box center [425, 160] width 7 height 7
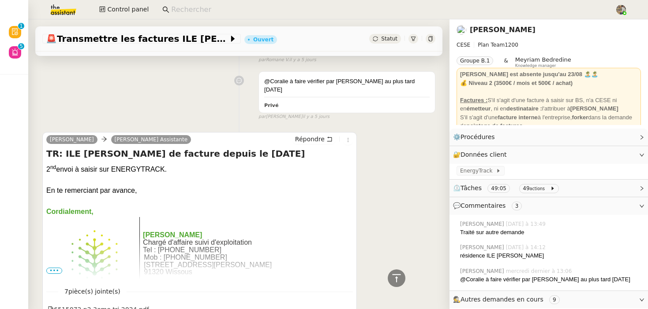
scroll to position [539, 0]
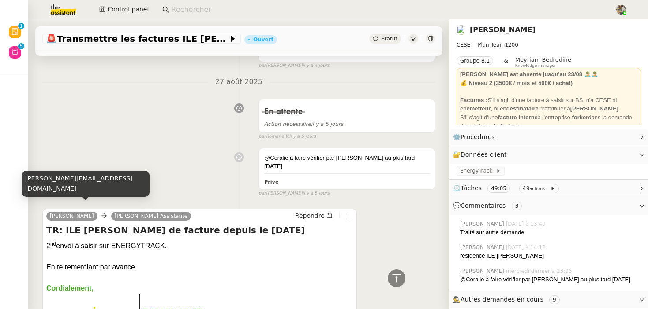
click at [37, 188] on div "[PERSON_NAME][EMAIL_ADDRESS][DOMAIN_NAME]" at bounding box center [86, 184] width 128 height 26
copy div "anthony"
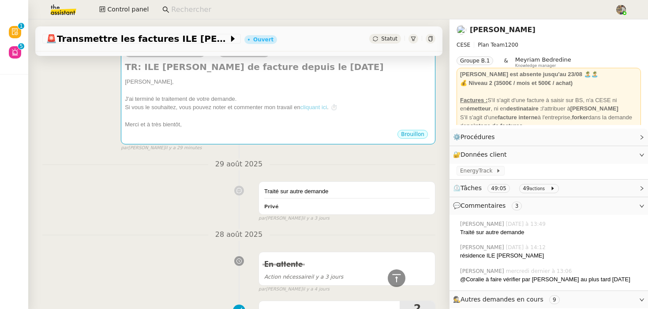
scroll to position [144, 0]
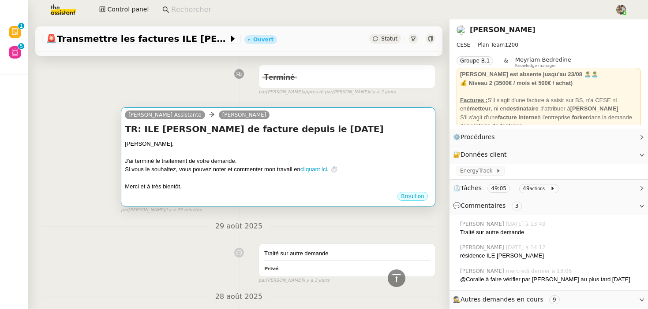
click at [178, 162] on div "J'ai terminé le traitement de votre demande." at bounding box center [278, 161] width 306 height 9
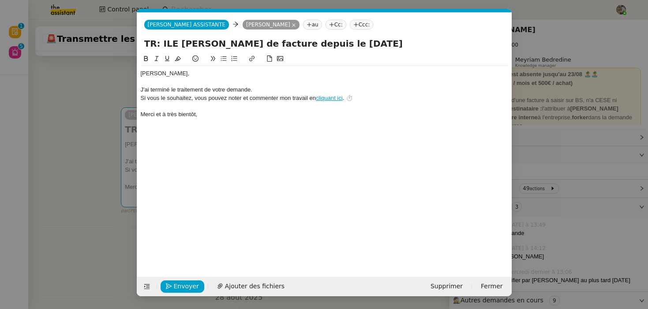
scroll to position [0, 26]
click at [151, 74] on div "Charles﻿," at bounding box center [324, 74] width 367 height 8
click at [153, 76] on div "Charles﻿," at bounding box center [324, 74] width 367 height 8
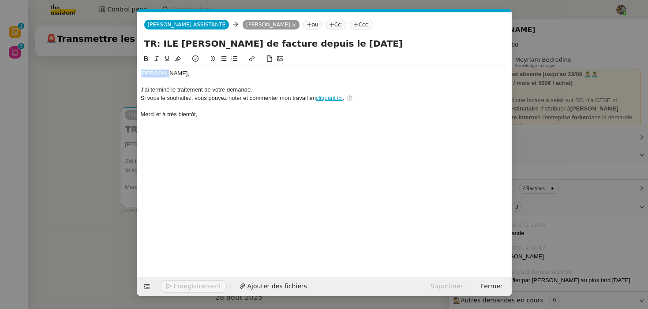
click at [153, 76] on div "Charles﻿," at bounding box center [324, 74] width 367 height 8
click at [144, 75] on div "anthony," at bounding box center [324, 74] width 367 height 8
click at [222, 126] on div "Anthony, J'ai terminé le traitement de votre demande. Si vous le souhaitez, vou…" at bounding box center [324, 159] width 367 height 210
drag, startPoint x: 254, startPoint y: 87, endPoint x: 210, endPoint y: 87, distance: 43.6
click at [210, 87] on div "J'ai terminé le traitement de votre demande." at bounding box center [324, 90] width 367 height 8
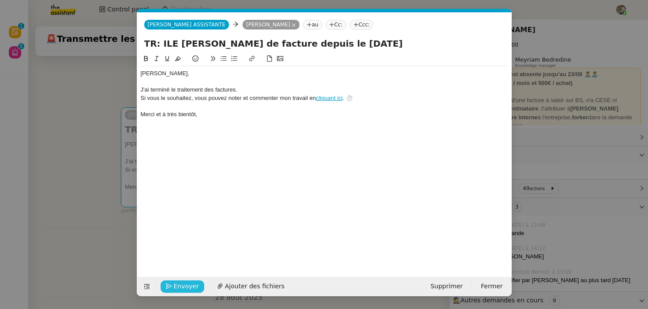
click at [175, 290] on span "Envoyer" at bounding box center [186, 287] width 25 height 10
click at [175, 290] on span "Confirmer l'envoi" at bounding box center [200, 287] width 53 height 10
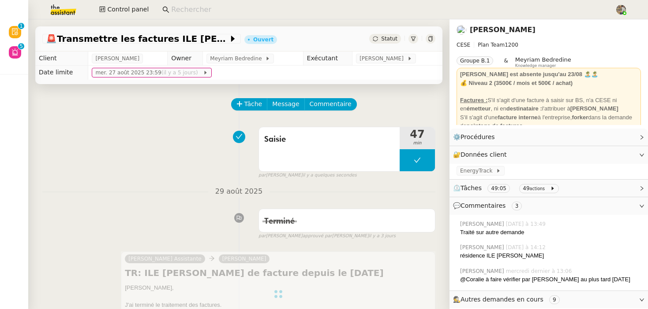
click at [381, 37] on div "Statut" at bounding box center [385, 39] width 32 height 10
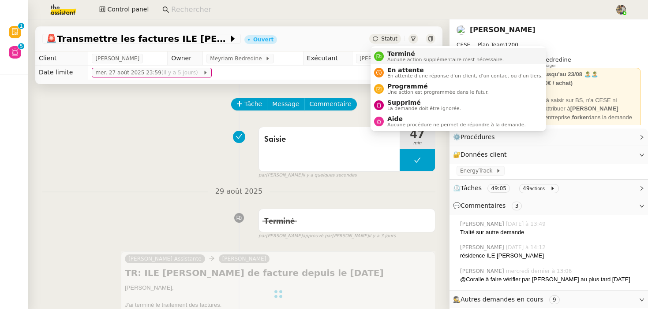
click at [393, 59] on span "Aucune action supplémentaire n'est nécessaire." at bounding box center [445, 59] width 116 height 5
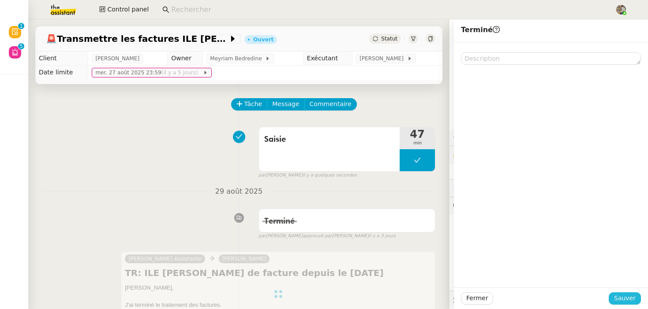
click at [621, 294] on span "Sauver" at bounding box center [625, 299] width 22 height 10
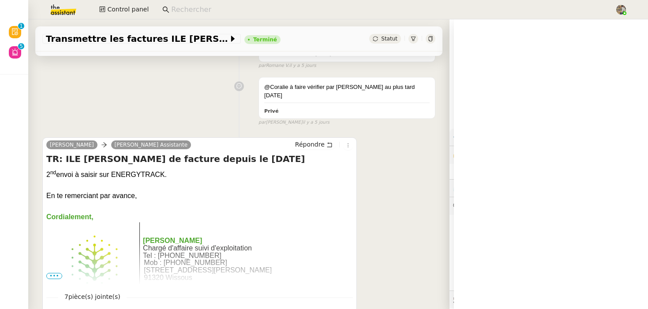
scroll to position [760, 0]
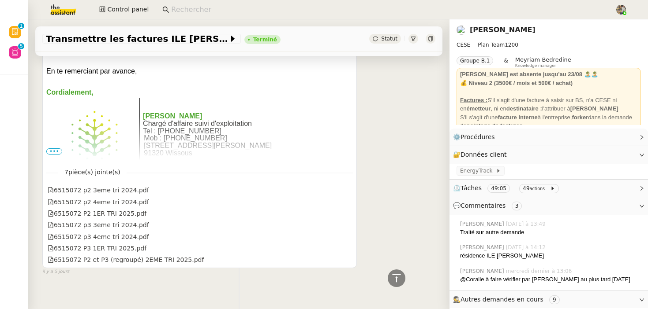
click at [52, 149] on span "•••" at bounding box center [54, 152] width 16 height 6
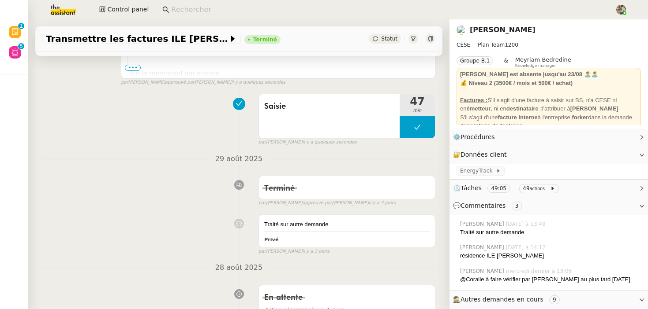
scroll to position [0, 0]
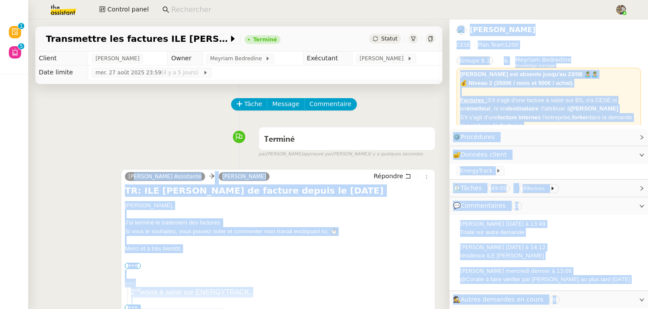
drag, startPoint x: 210, startPoint y: 158, endPoint x: 164, endPoint y: 158, distance: 46.3
click at [164, 158] on body "Révision 0 1 2 3 4 5 6 7 8 9 Aide 0 1 2 3 4 5 6 7 8 9 Mes demandes Control pane…" at bounding box center [324, 154] width 648 height 309
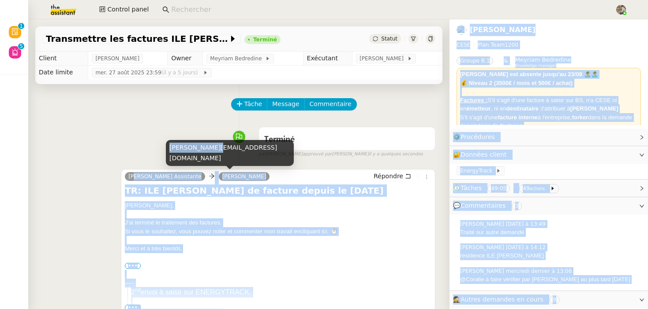
copy body "Camille Assistante Anthony Bruley Répondre TR: ILE CAROLINE - Demande de factur…"
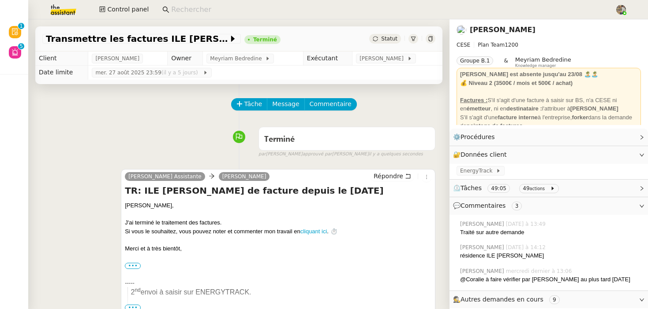
click at [195, 14] on input at bounding box center [388, 10] width 435 height 12
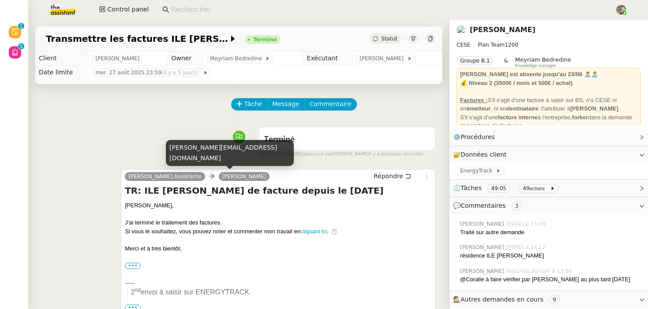
copy link "[PERSON_NAME]"
drag, startPoint x: 248, startPoint y: 180, endPoint x: 196, endPoint y: 177, distance: 52.5
click at [196, 177] on div "Camille Assistante Anthony Bruley Répondre" at bounding box center [278, 177] width 306 height 13
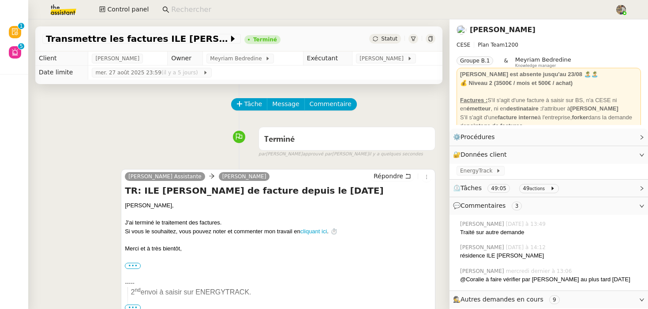
click at [180, 7] on input at bounding box center [388, 10] width 435 height 12
paste input "[PERSON_NAME]"
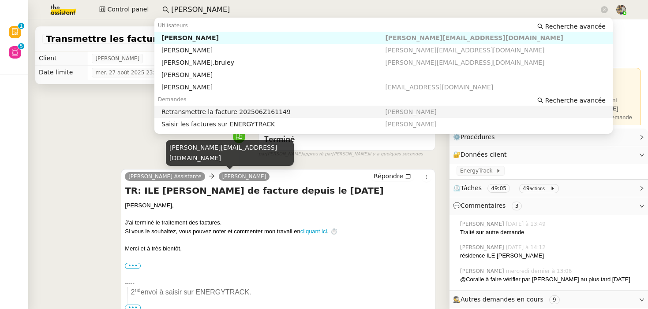
type input "[PERSON_NAME]"
copy div "[PERSON_NAME][EMAIL_ADDRESS][DOMAIN_NAME]"
drag, startPoint x: 256, startPoint y: 159, endPoint x: 168, endPoint y: 160, distance: 88.2
click at [168, 160] on div "[PERSON_NAME][EMAIL_ADDRESS][DOMAIN_NAME]" at bounding box center [230, 153] width 128 height 26
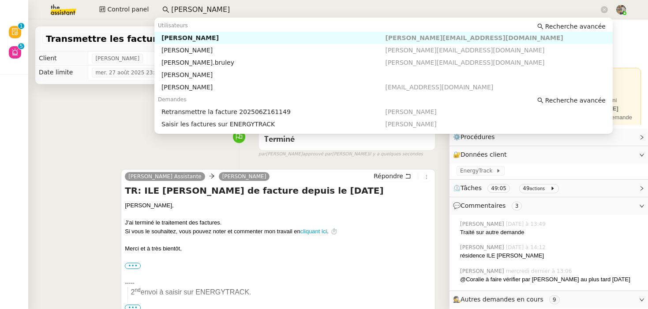
click at [187, 36] on div "[PERSON_NAME]" at bounding box center [273, 38] width 224 height 8
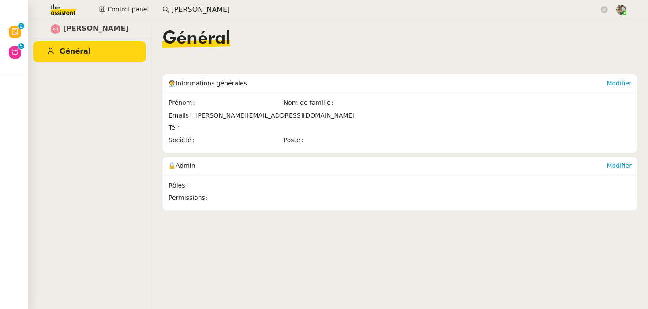
click at [188, 9] on input "[PERSON_NAME]" at bounding box center [385, 10] width 428 height 12
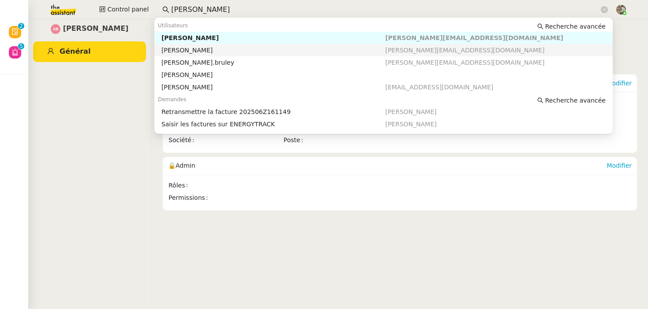
click at [188, 49] on div "[PERSON_NAME]" at bounding box center [273, 50] width 224 height 8
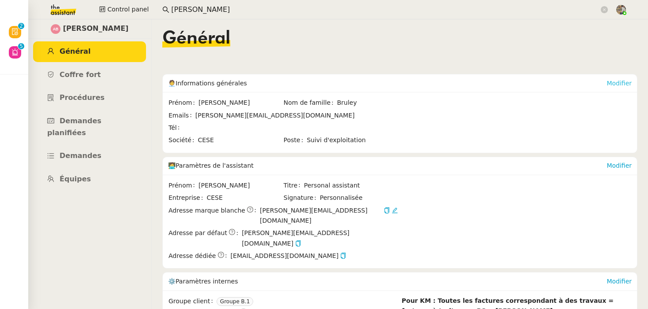
click at [618, 80] on link "Modifier" at bounding box center [618, 83] width 25 height 7
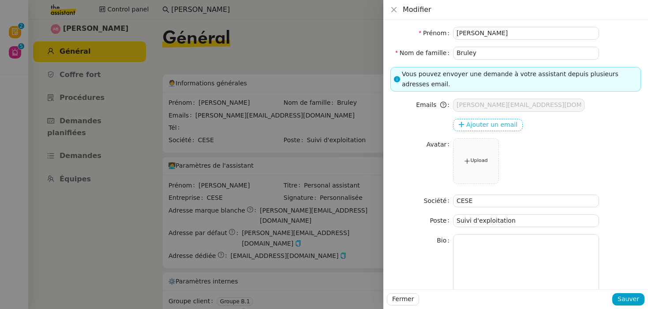
click at [492, 123] on span "Ajouter un email" at bounding box center [491, 125] width 51 height 10
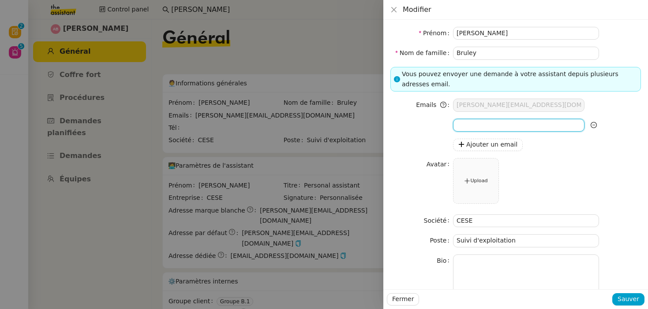
click at [473, 123] on input at bounding box center [518, 125] width 131 height 13
paste input "[PERSON_NAME][EMAIL_ADDRESS][DOMAIN_NAME]"
type input "[PERSON_NAME][EMAIL_ADDRESS][DOMAIN_NAME]"
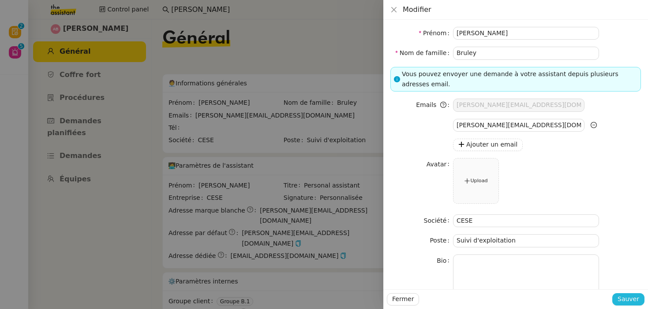
click at [633, 302] on span "Sauver" at bounding box center [628, 299] width 22 height 10
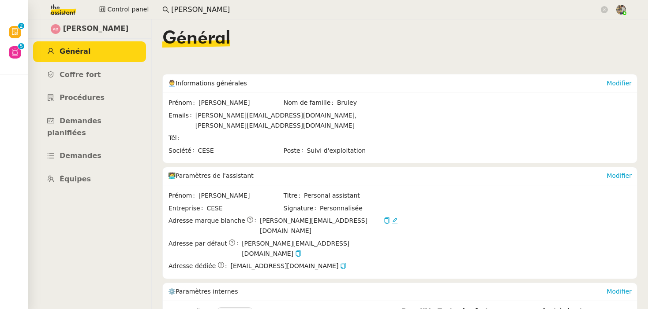
click at [229, 10] on input "[PERSON_NAME]" at bounding box center [385, 10] width 428 height 12
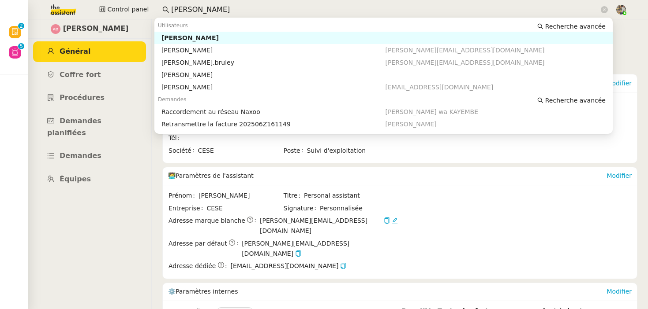
paste input "[PERSON_NAME][EMAIL_ADDRESS][DOMAIN_NAME]"
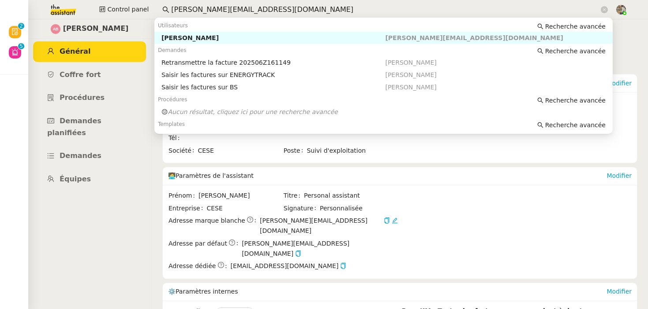
drag, startPoint x: 215, startPoint y: 9, endPoint x: 365, endPoint y: 11, distance: 149.9
click at [363, 11] on input "[PERSON_NAME][EMAIL_ADDRESS][DOMAIN_NAME]" at bounding box center [385, 10] width 428 height 12
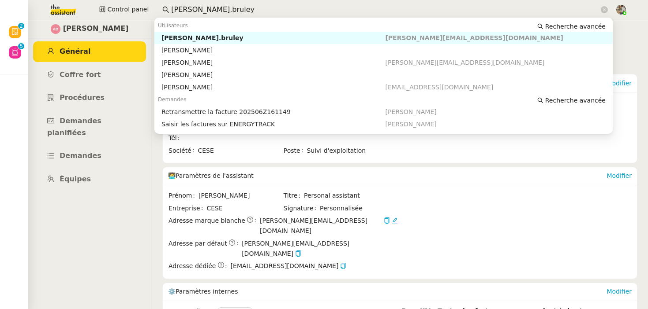
click at [193, 13] on input "anthony.bruley" at bounding box center [385, 10] width 428 height 12
click at [211, 39] on div "[PERSON_NAME]" at bounding box center [273, 38] width 224 height 8
type input "anthony bruley"
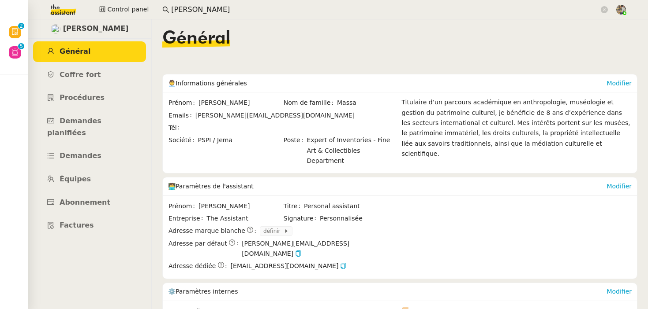
scroll to position [507, 0]
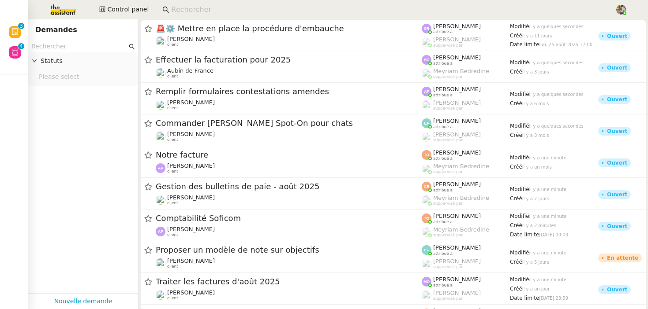
click at [200, 9] on input at bounding box center [388, 10] width 435 height 12
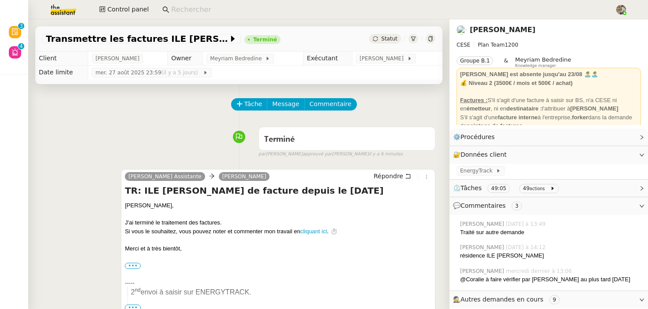
click at [121, 59] on span "[PERSON_NAME]" at bounding box center [117, 58] width 44 height 9
click at [478, 34] on link "[PERSON_NAME]" at bounding box center [502, 30] width 66 height 8
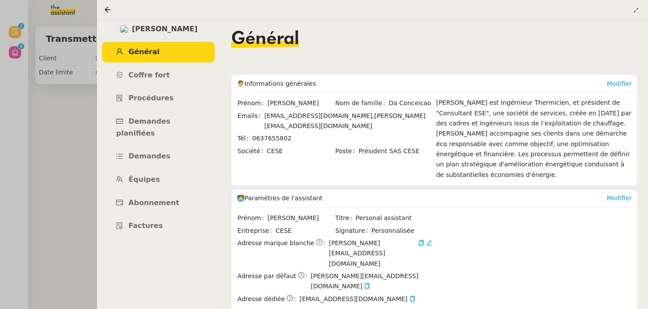
click at [62, 132] on div at bounding box center [324, 154] width 648 height 309
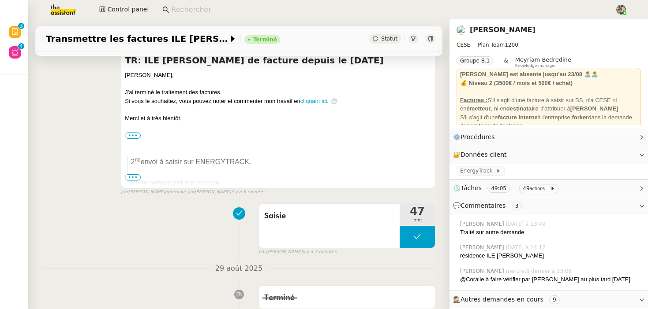
scroll to position [131, 0]
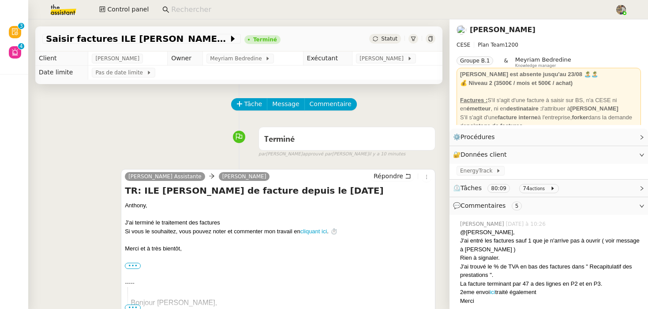
click at [493, 28] on link "[PERSON_NAME]" at bounding box center [502, 30] width 66 height 8
